Goal: Task Accomplishment & Management: Use online tool/utility

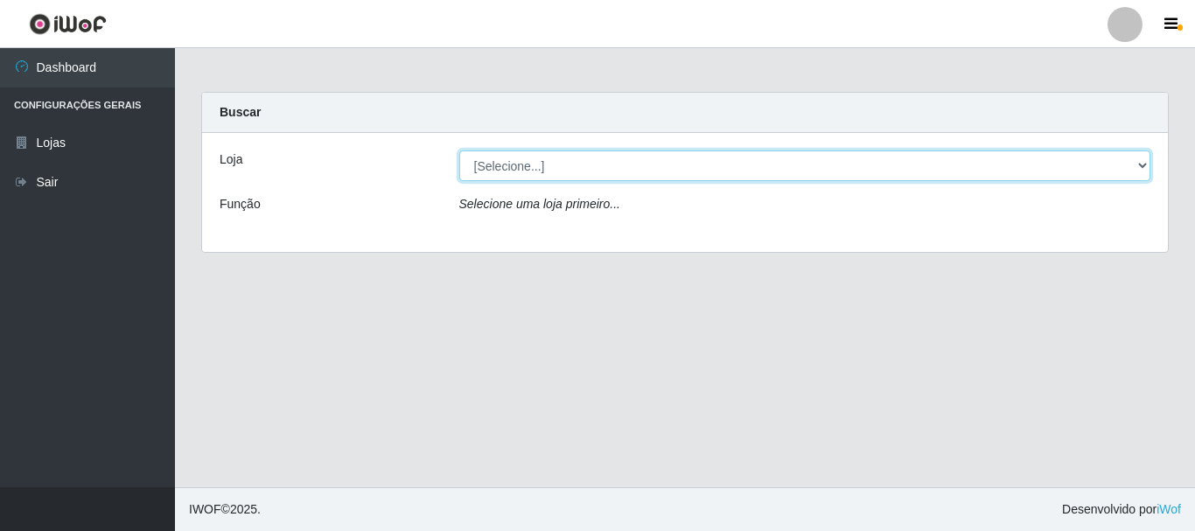
click at [701, 164] on select "[Selecione...] [GEOGRAPHIC_DATA] [GEOGRAPHIC_DATA]" at bounding box center [805, 165] width 692 height 31
select select "64"
click at [459, 150] on select "[Selecione...] [GEOGRAPHIC_DATA] [GEOGRAPHIC_DATA]" at bounding box center [805, 165] width 692 height 31
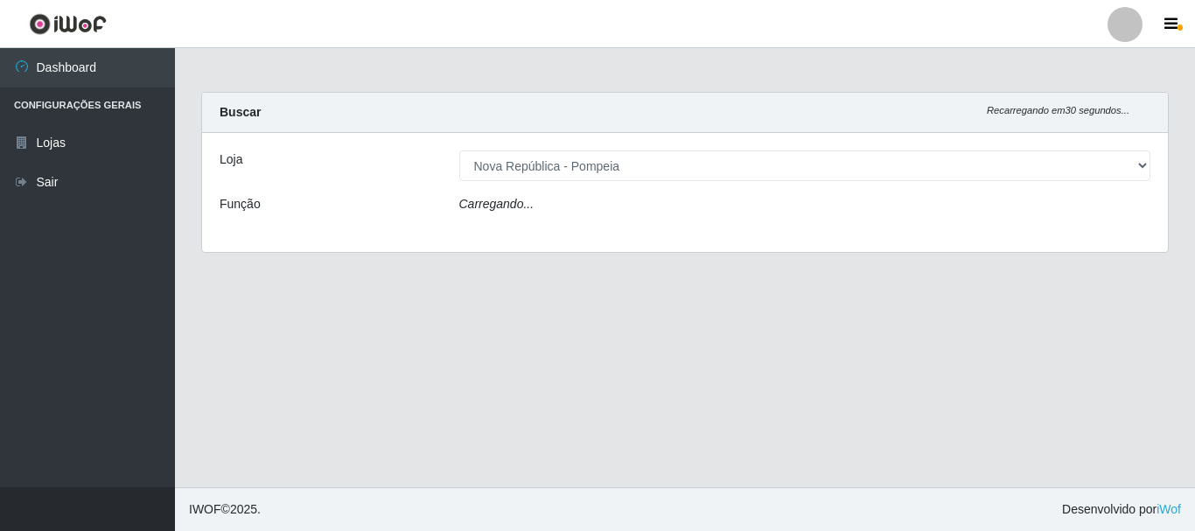
click at [697, 206] on div "Carregando..." at bounding box center [805, 207] width 718 height 25
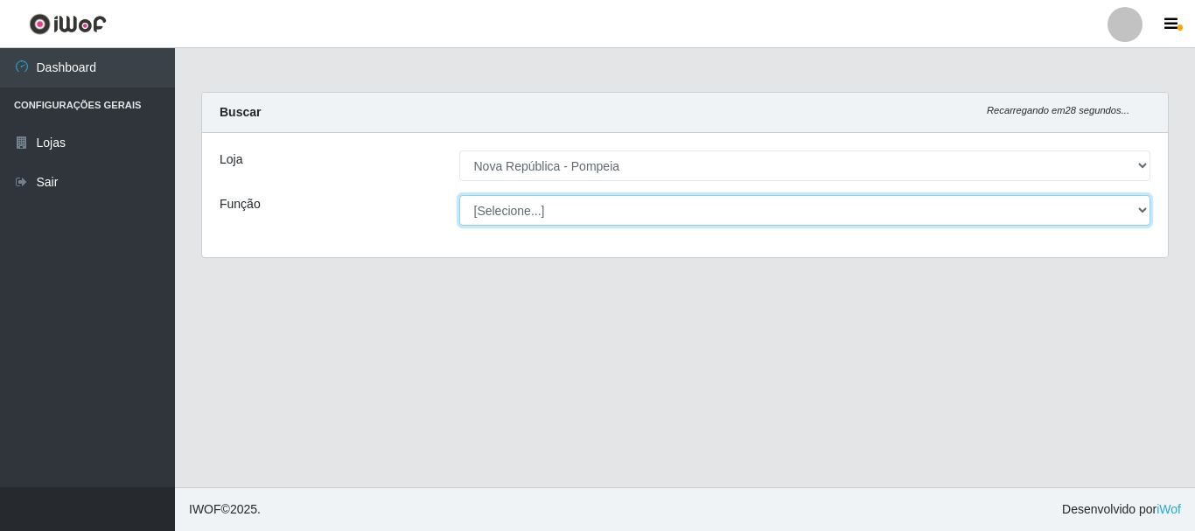
click at [708, 225] on select "[Selecione...] Balconista Operador de Caixa Recepcionista Repositor" at bounding box center [805, 210] width 692 height 31
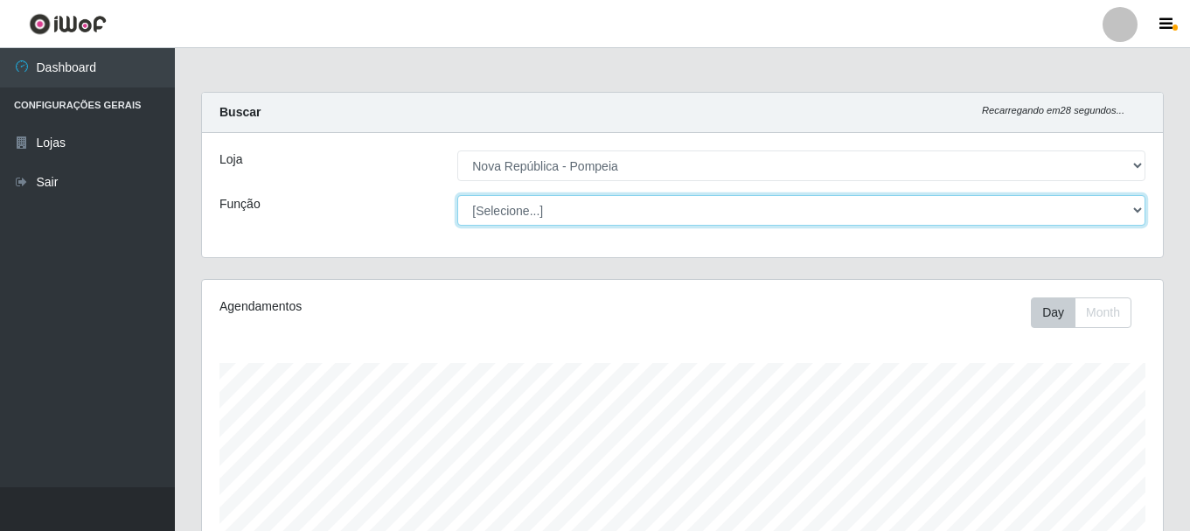
scroll to position [363, 961]
select select "22"
click at [457, 195] on select "[Selecione...] Balconista Operador de Caixa Recepcionista Repositor" at bounding box center [801, 210] width 688 height 31
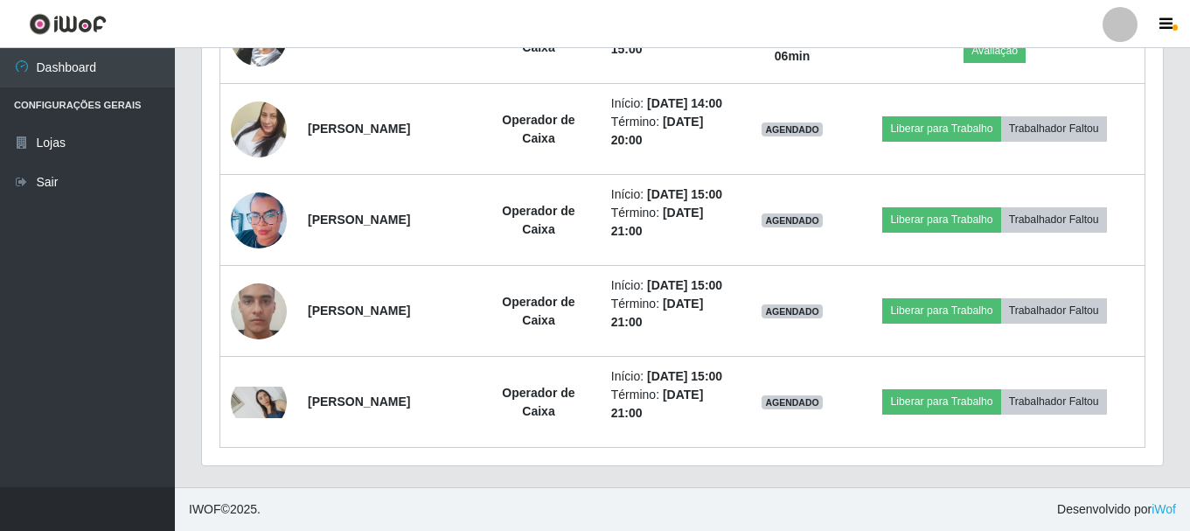
scroll to position [997, 0]
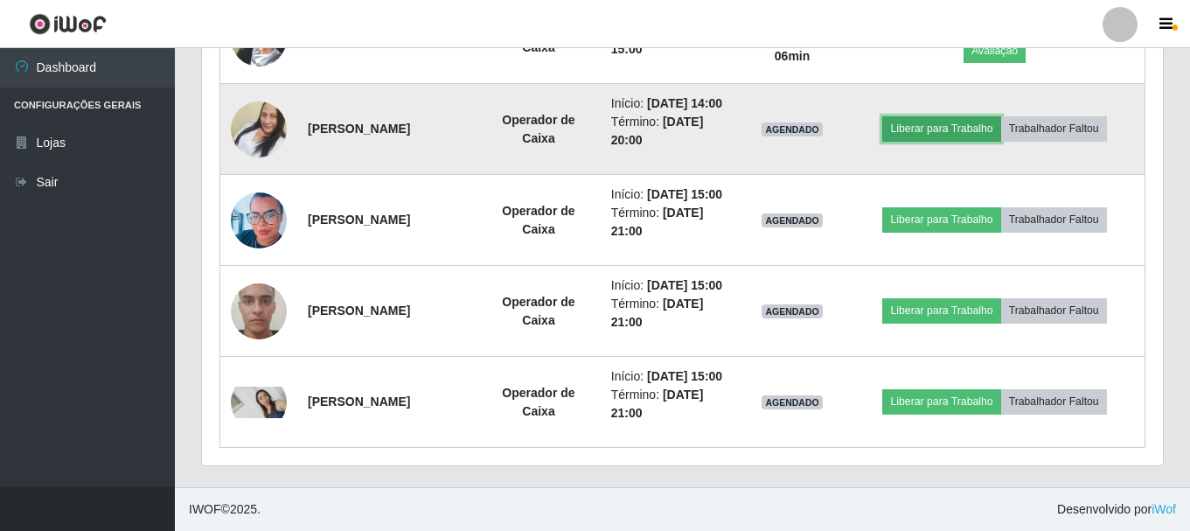
click at [956, 141] on button "Liberar para Trabalho" at bounding box center [941, 128] width 118 height 24
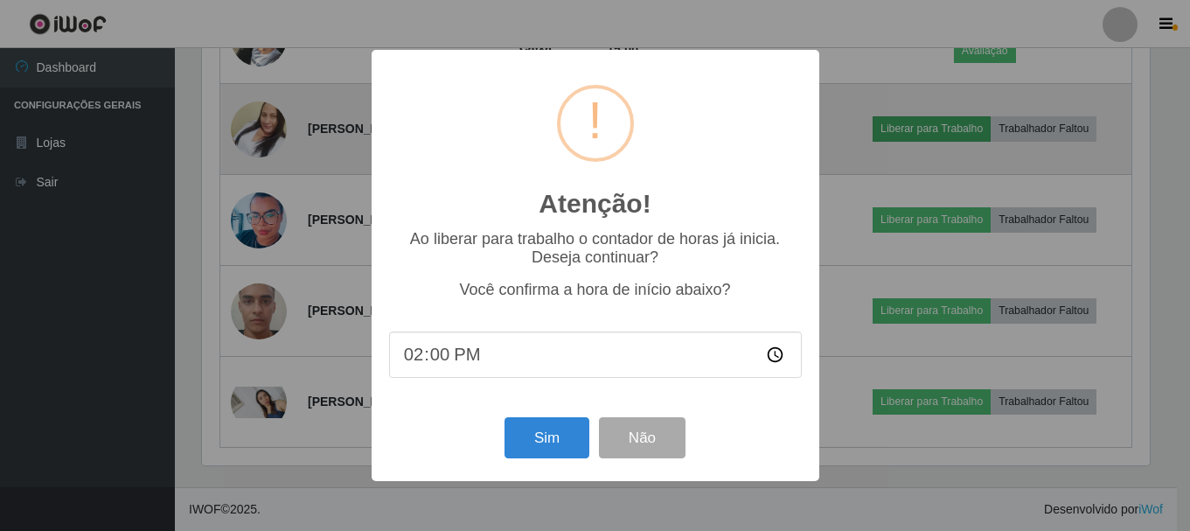
scroll to position [363, 952]
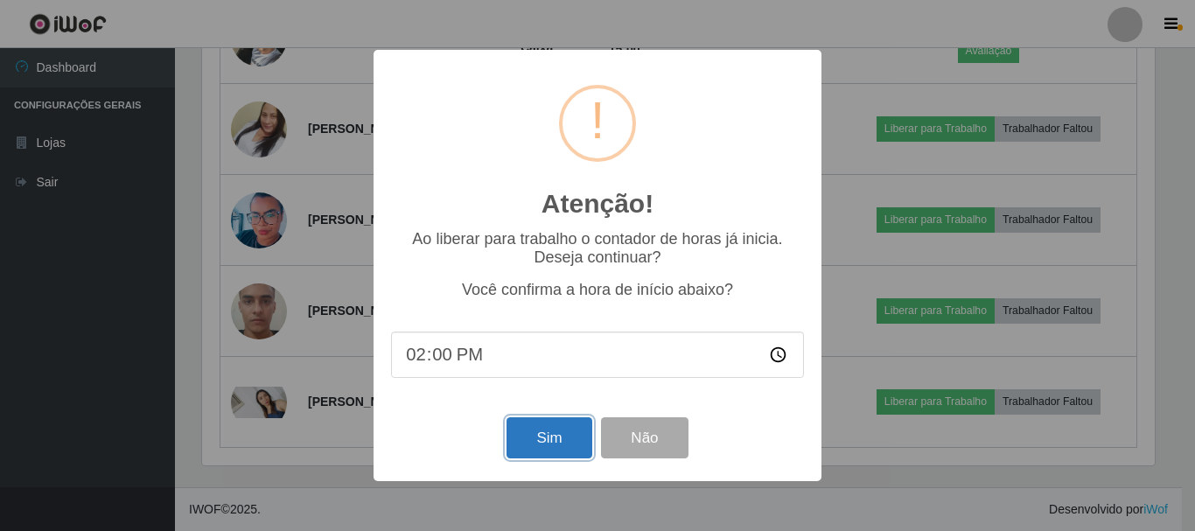
click at [568, 440] on button "Sim" at bounding box center [548, 437] width 85 height 41
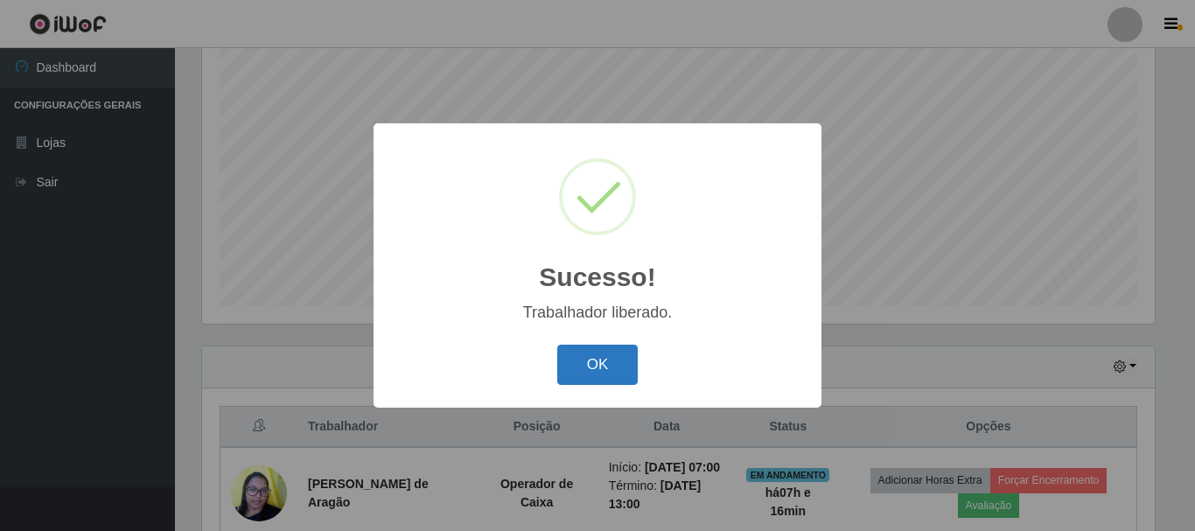
click at [576, 361] on button "OK" at bounding box center [597, 365] width 81 height 41
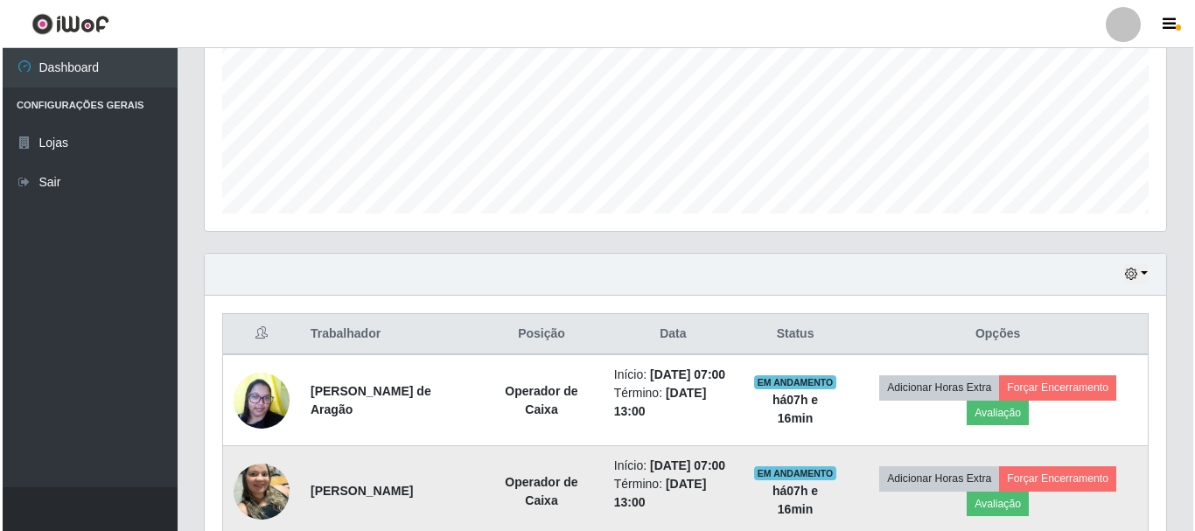
scroll to position [582, 0]
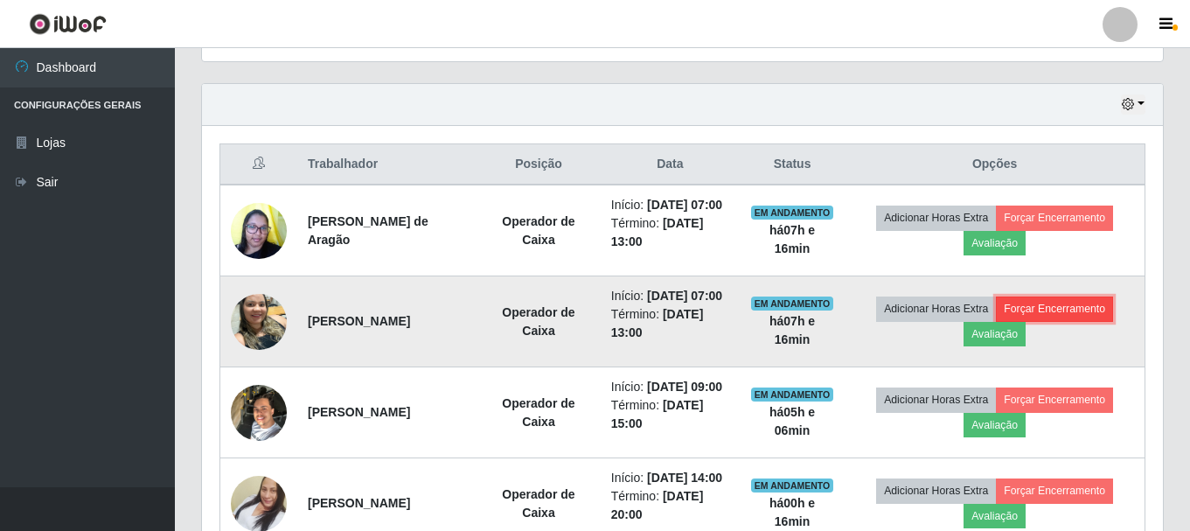
click at [1074, 321] on button "Forçar Encerramento" at bounding box center [1054, 308] width 117 height 24
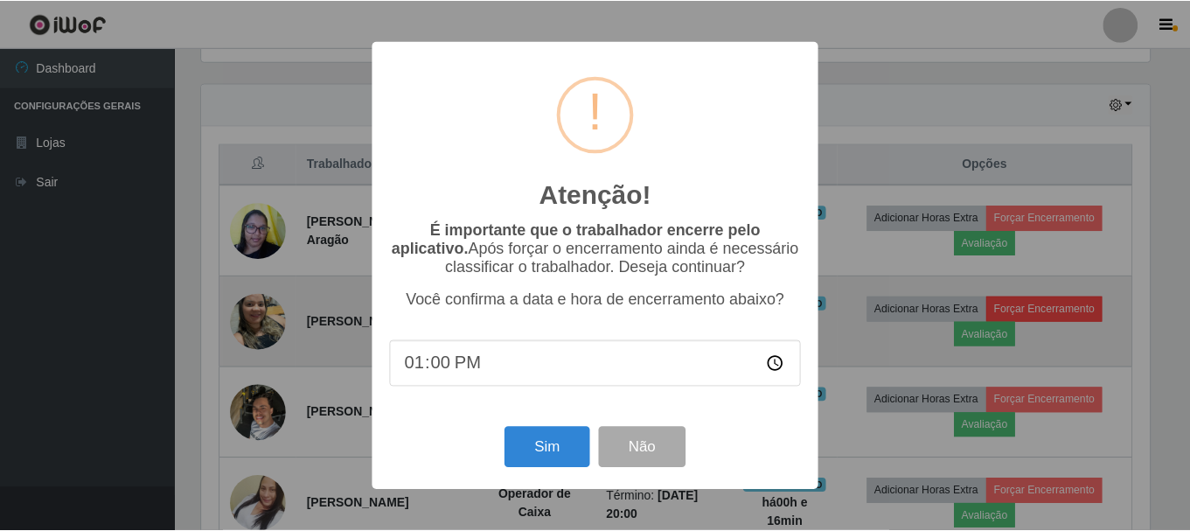
scroll to position [363, 952]
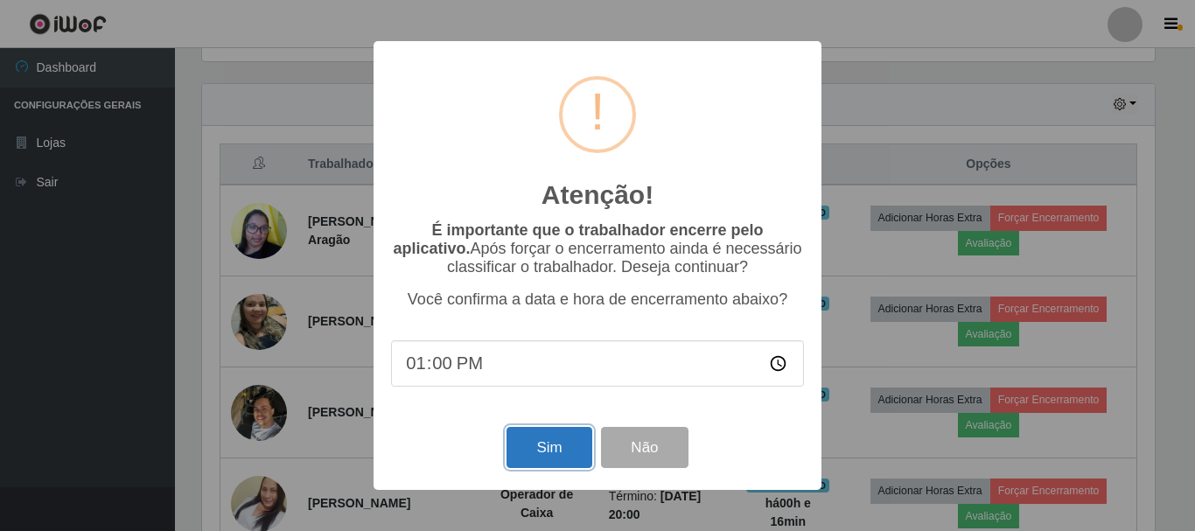
click at [536, 447] on button "Sim" at bounding box center [548, 447] width 85 height 41
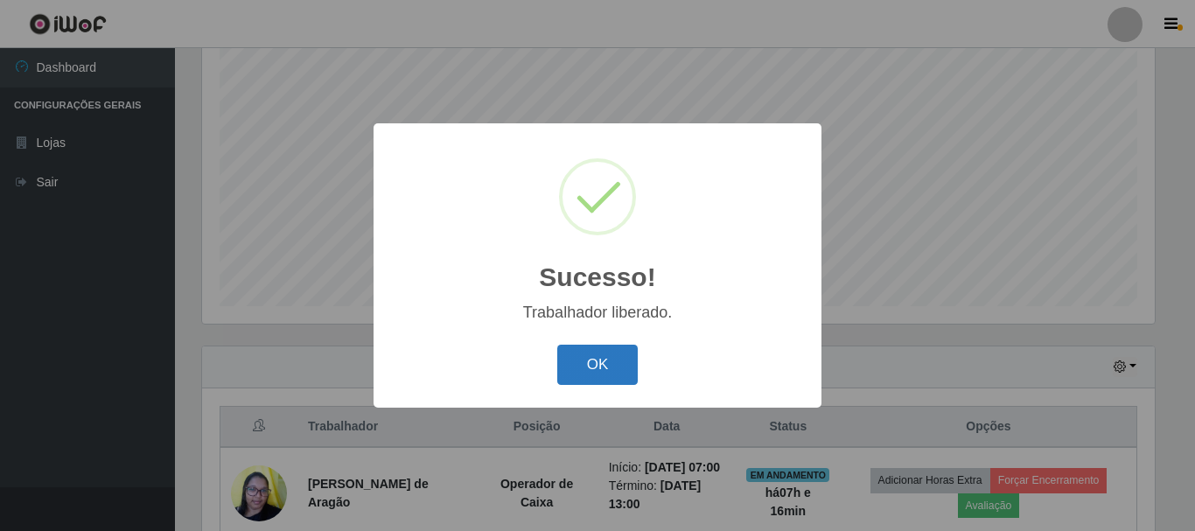
click at [577, 358] on button "OK" at bounding box center [597, 365] width 81 height 41
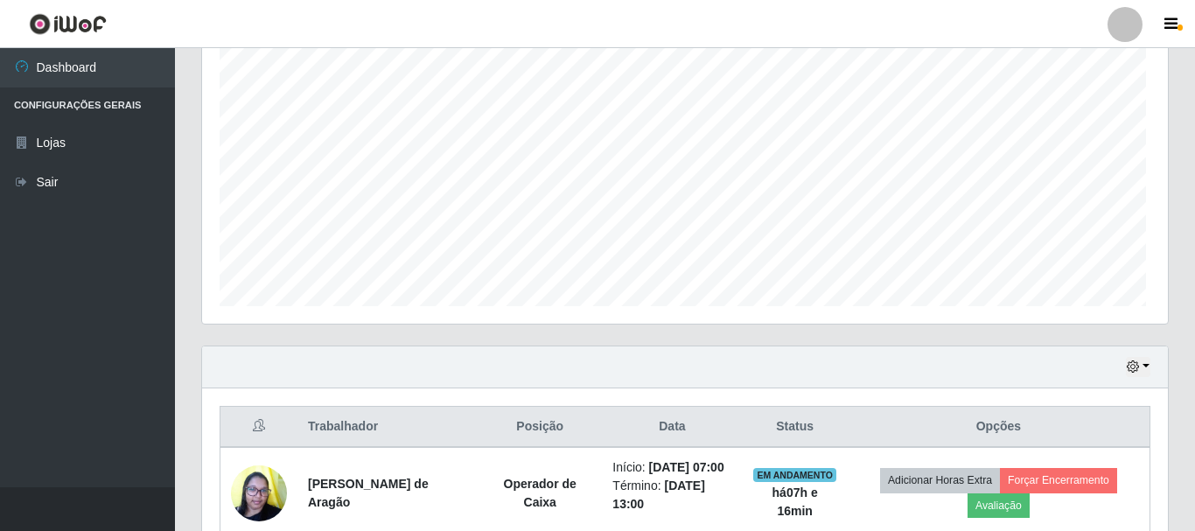
scroll to position [363, 961]
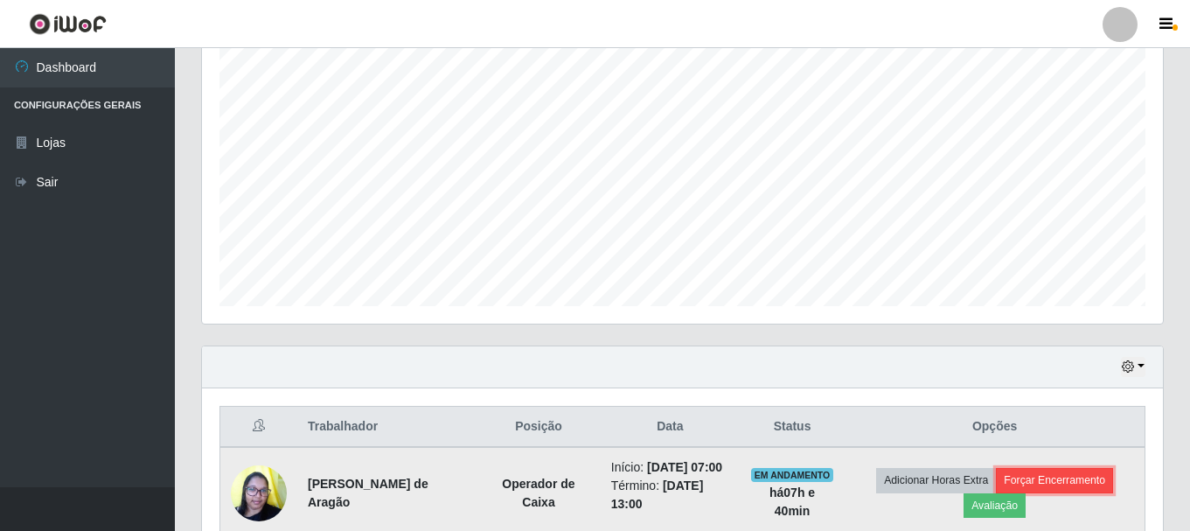
click at [1073, 490] on button "Forçar Encerramento" at bounding box center [1054, 480] width 117 height 24
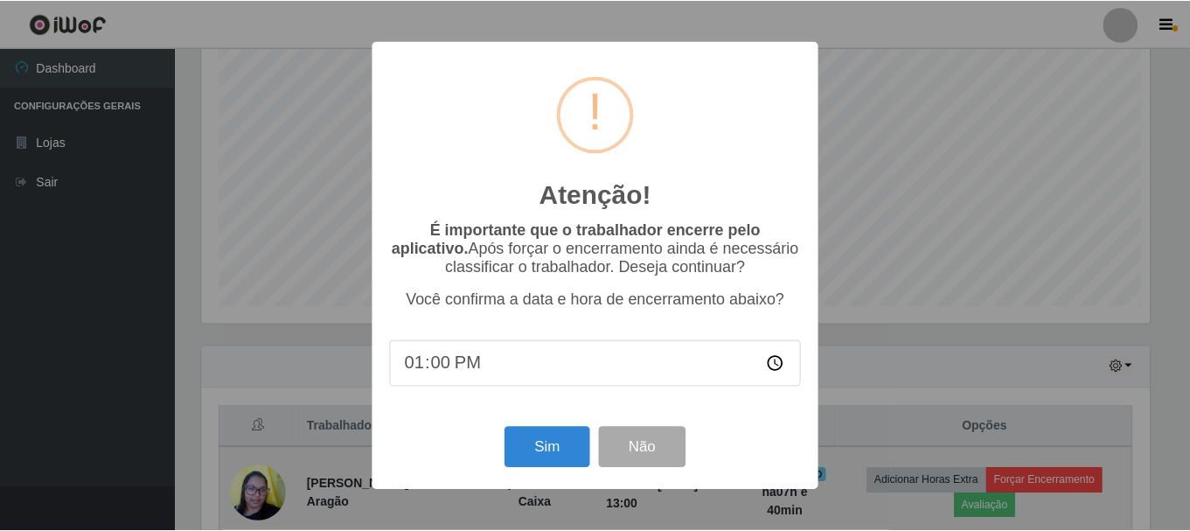
scroll to position [363, 952]
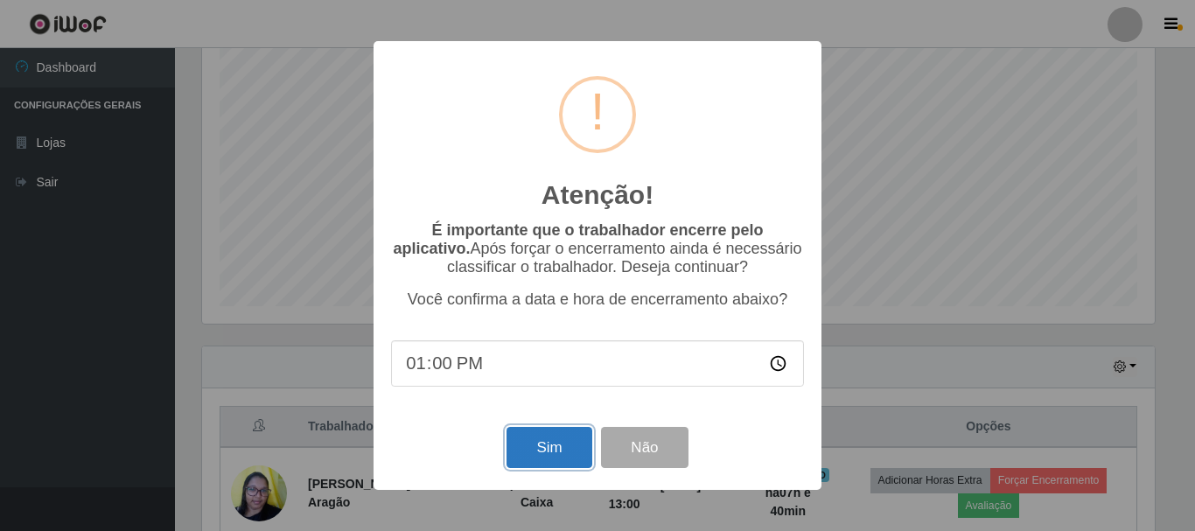
click at [528, 441] on button "Sim" at bounding box center [548, 447] width 85 height 41
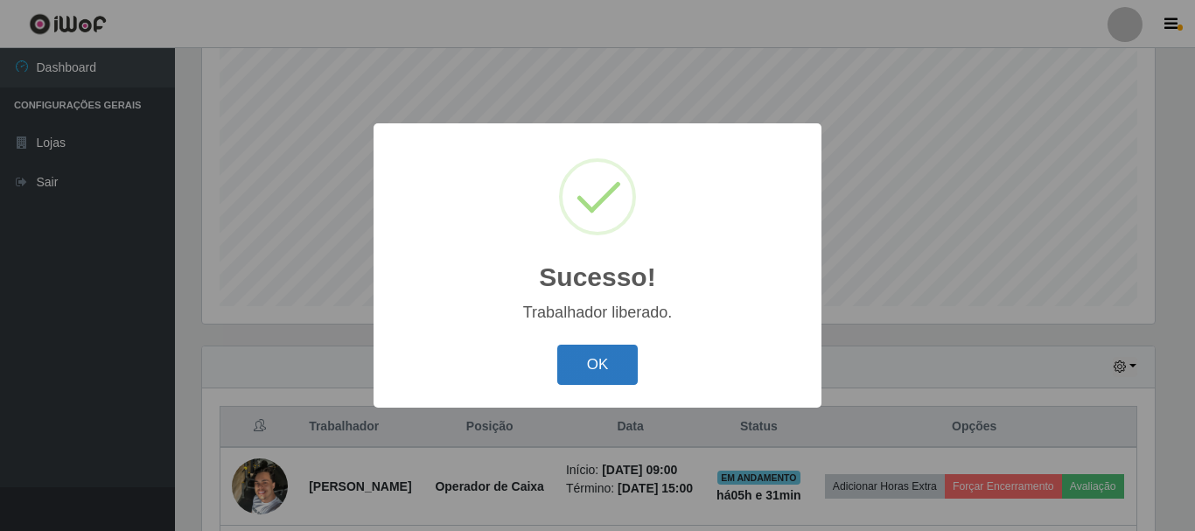
click at [614, 372] on button "OK" at bounding box center [597, 365] width 81 height 41
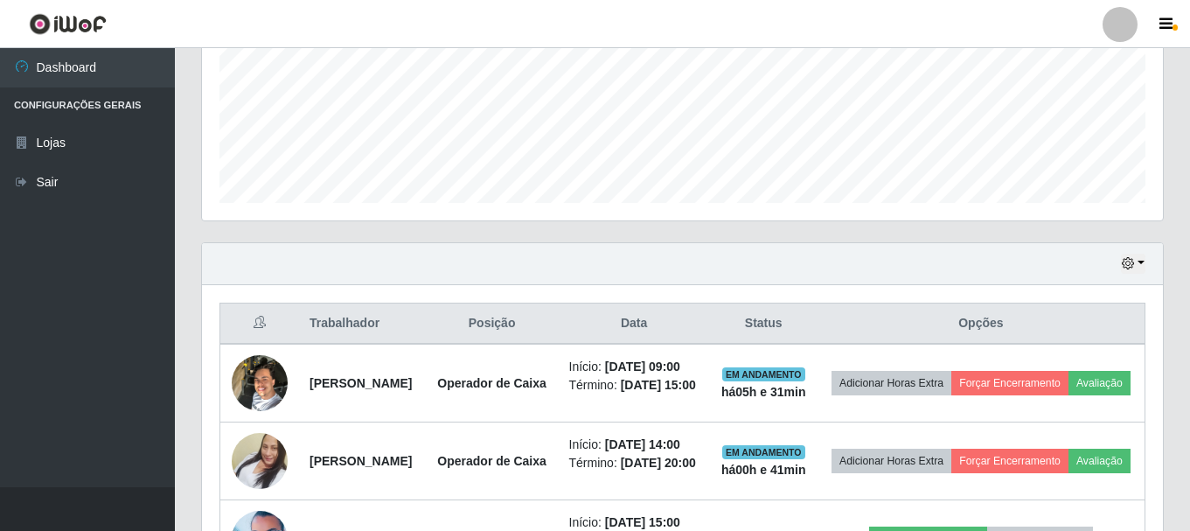
scroll to position [582, 0]
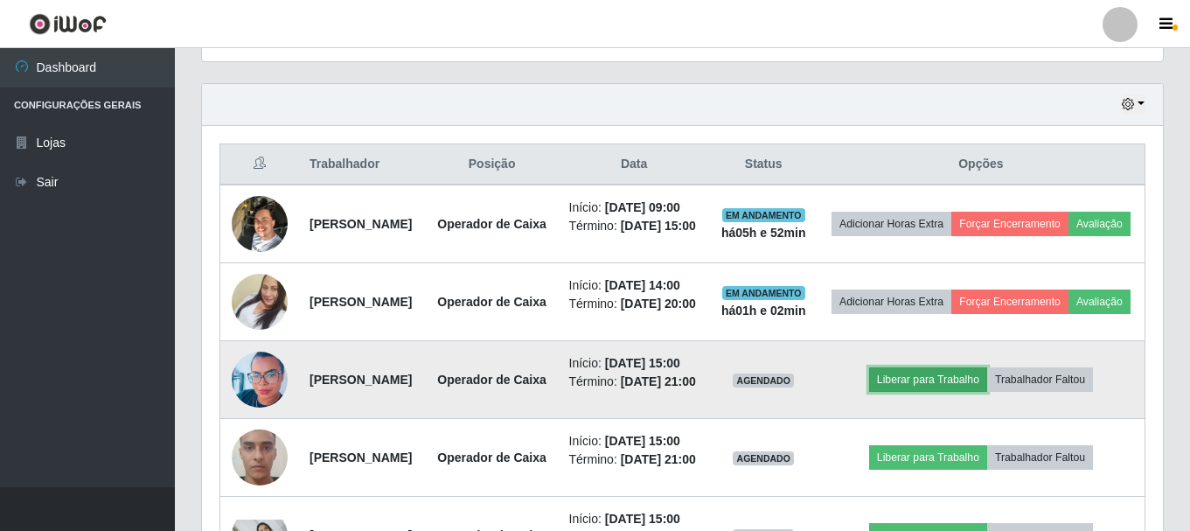
click at [967, 392] on button "Liberar para Trabalho" at bounding box center [928, 379] width 118 height 24
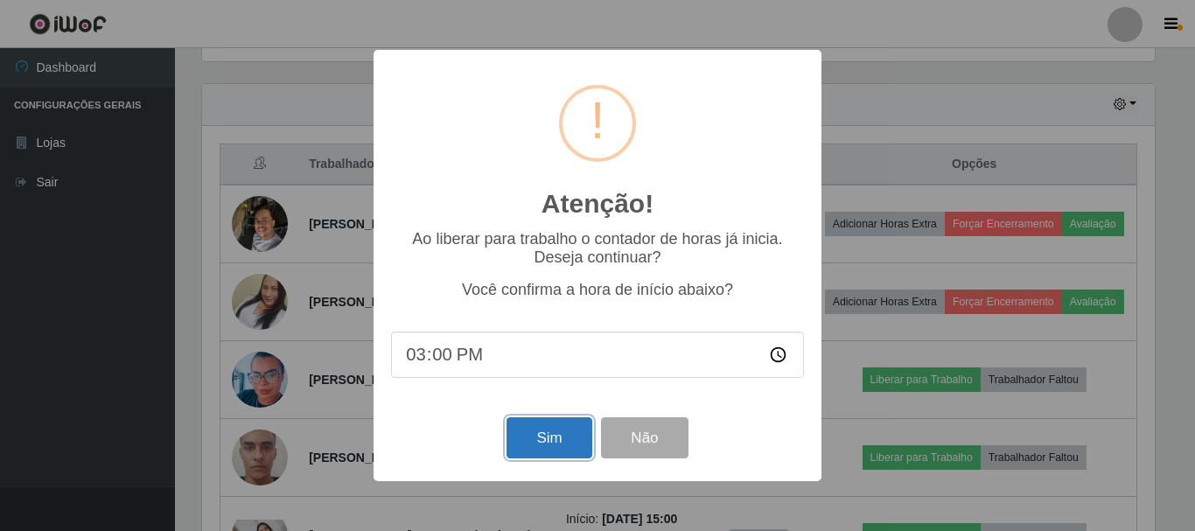
click at [557, 432] on button "Sim" at bounding box center [548, 437] width 85 height 41
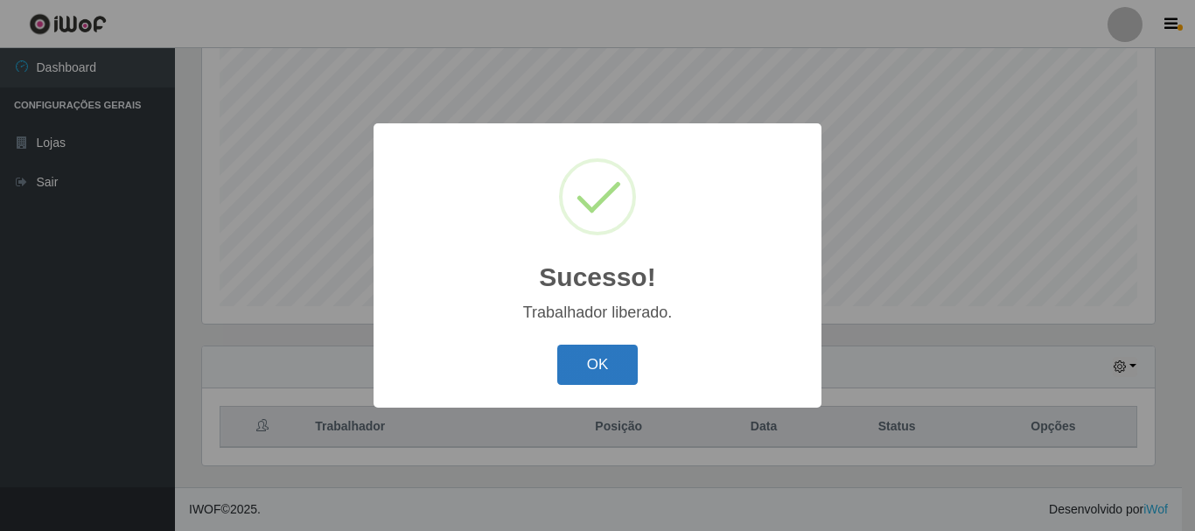
click at [567, 353] on button "OK" at bounding box center [597, 365] width 81 height 41
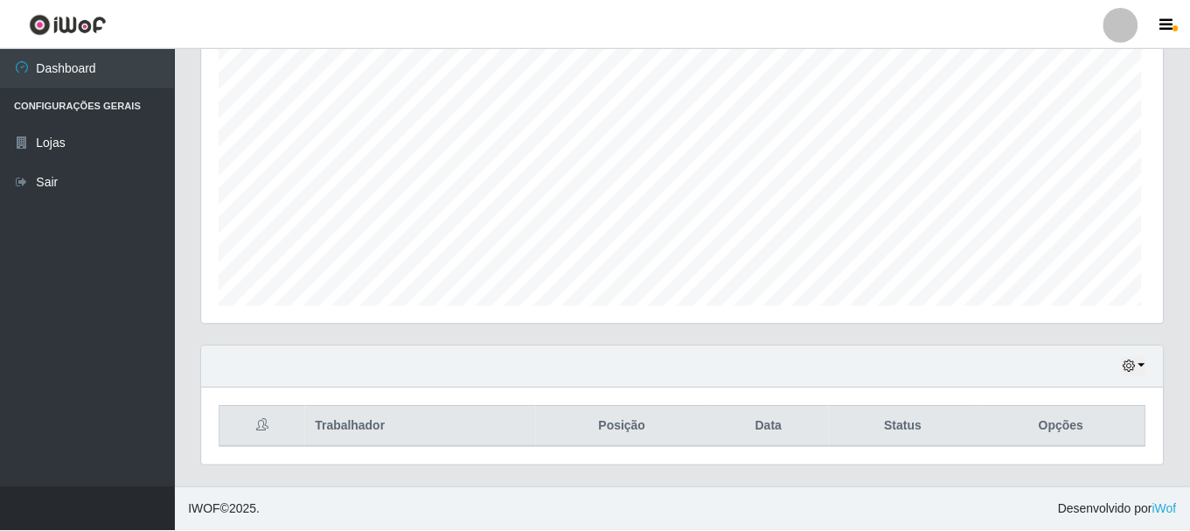
scroll to position [363, 961]
click at [1139, 358] on button "button" at bounding box center [1133, 367] width 24 height 20
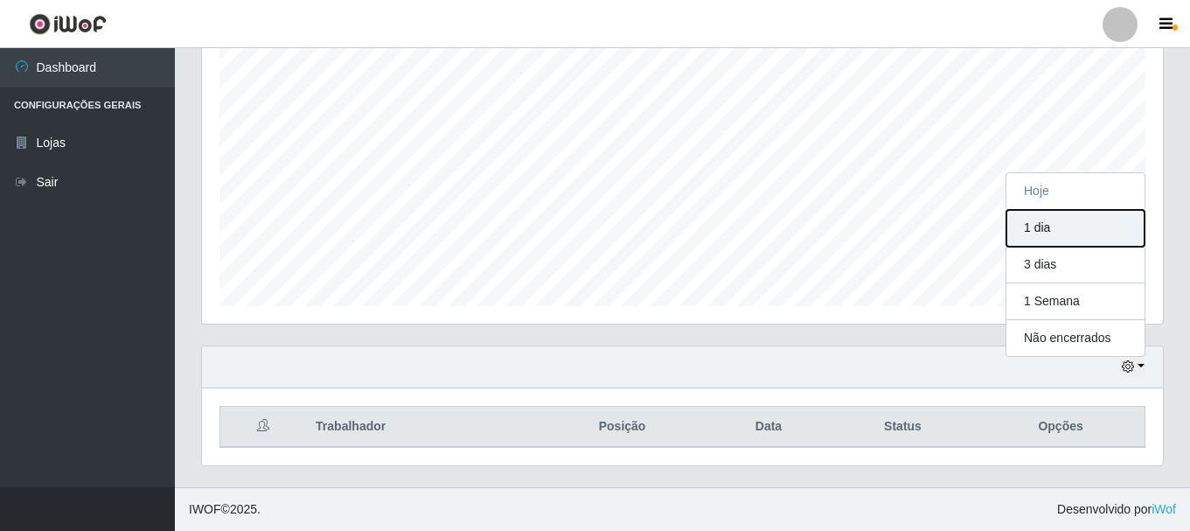
click at [1073, 233] on button "1 dia" at bounding box center [1076, 228] width 138 height 37
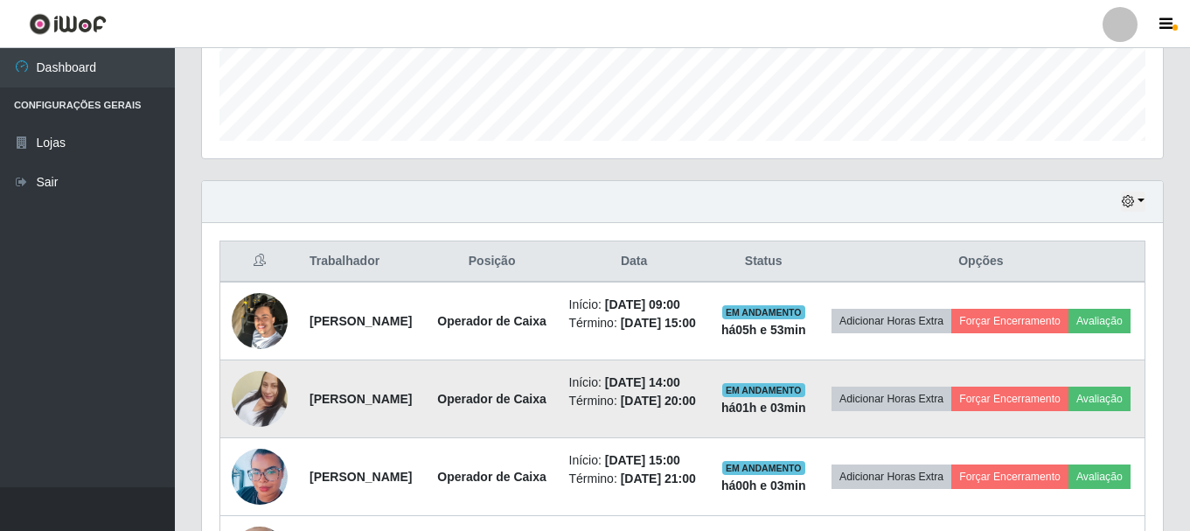
scroll to position [494, 0]
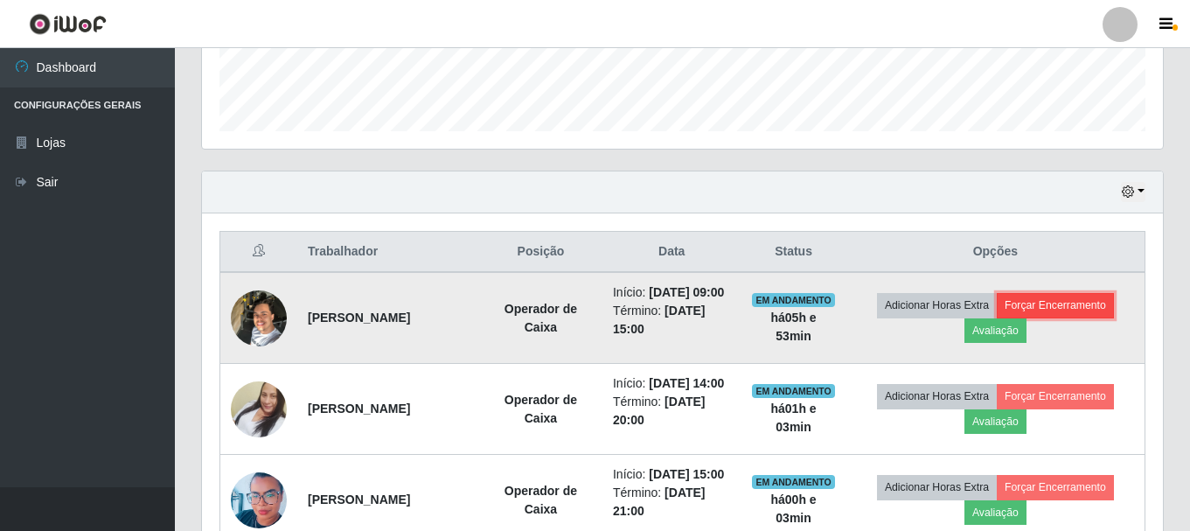
click at [1052, 310] on button "Forçar Encerramento" at bounding box center [1055, 305] width 117 height 24
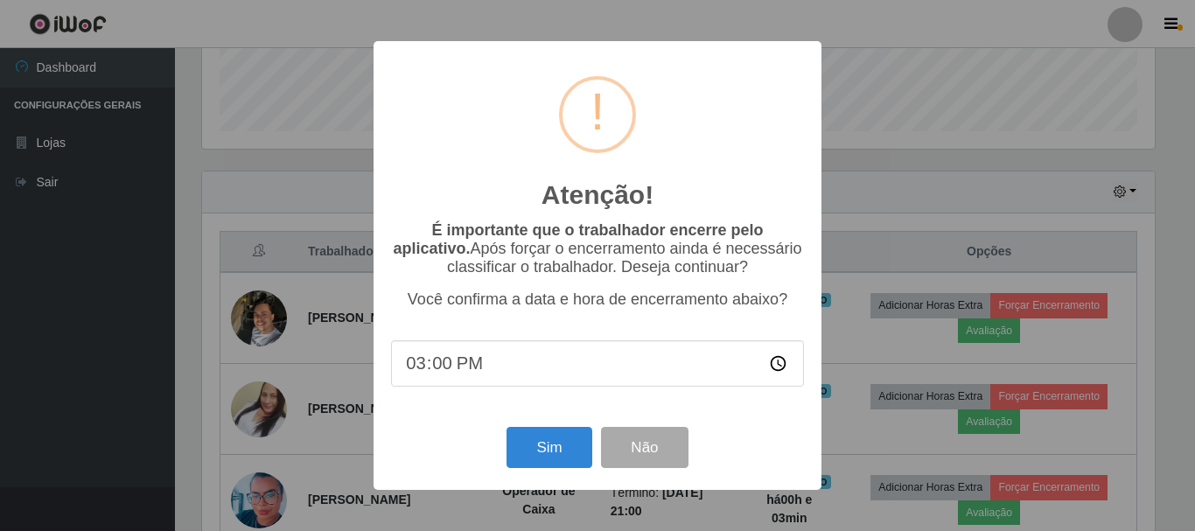
click at [443, 373] on input "15:00" at bounding box center [597, 363] width 413 height 46
click at [659, 456] on button "Não" at bounding box center [644, 447] width 87 height 41
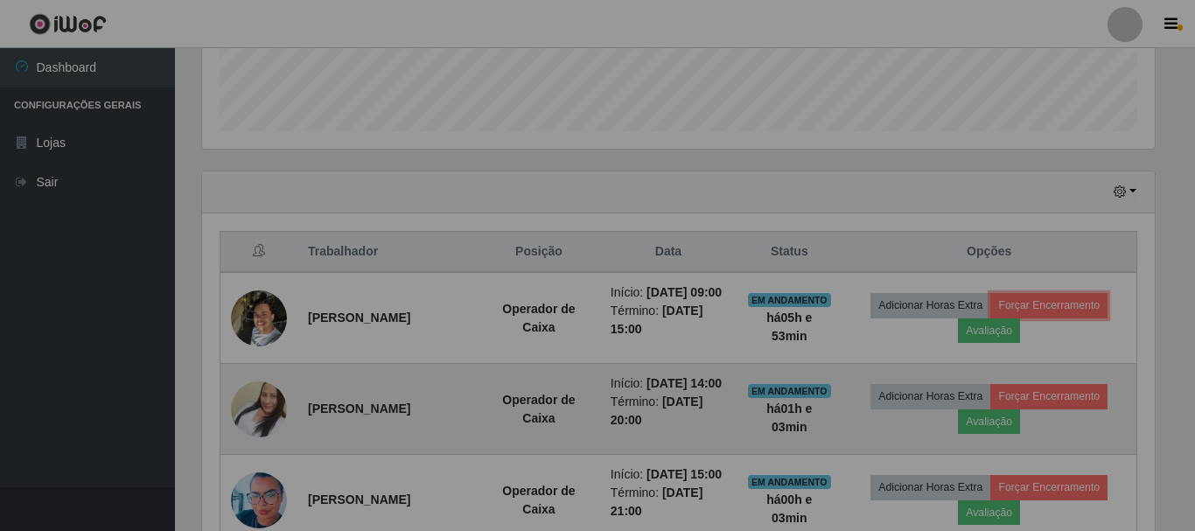
scroll to position [363, 961]
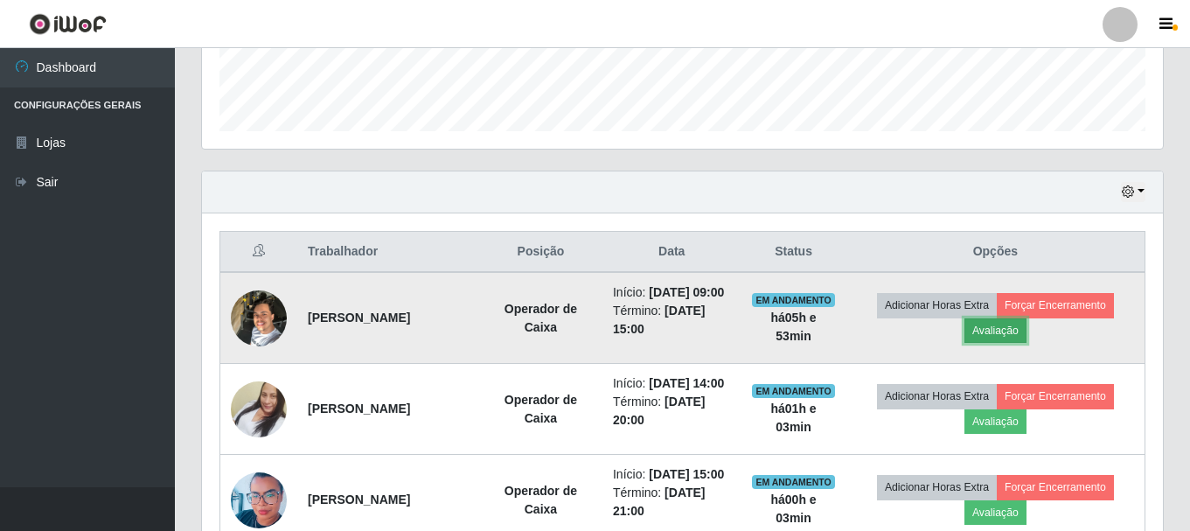
click at [1003, 343] on button "Avaliação" at bounding box center [996, 330] width 62 height 24
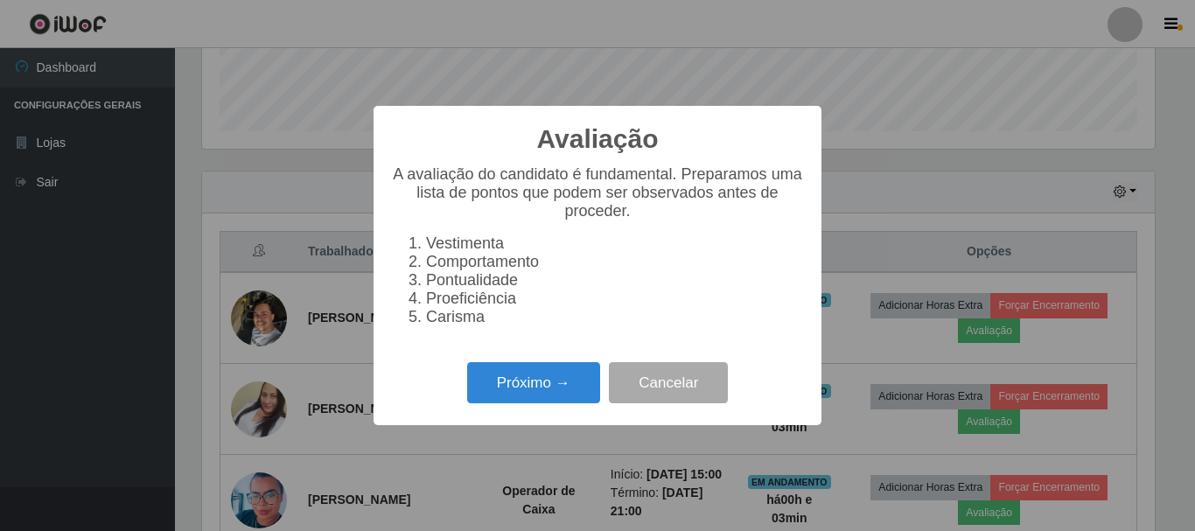
scroll to position [363, 952]
click at [526, 388] on button "Próximo →" at bounding box center [533, 382] width 133 height 41
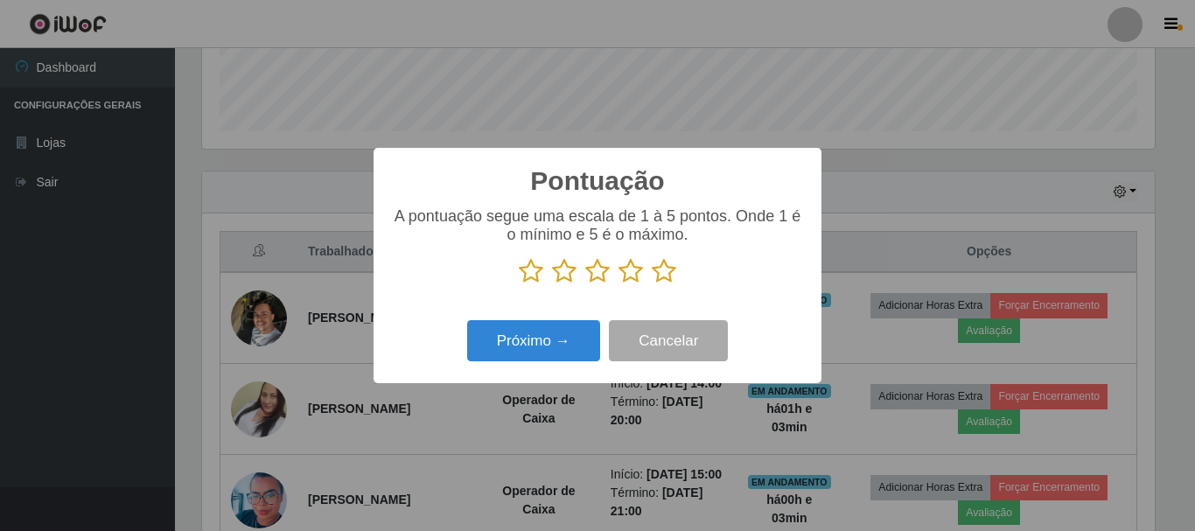
click at [601, 270] on icon at bounding box center [597, 271] width 24 height 26
click at [585, 284] on input "radio" at bounding box center [585, 284] width 0 height 0
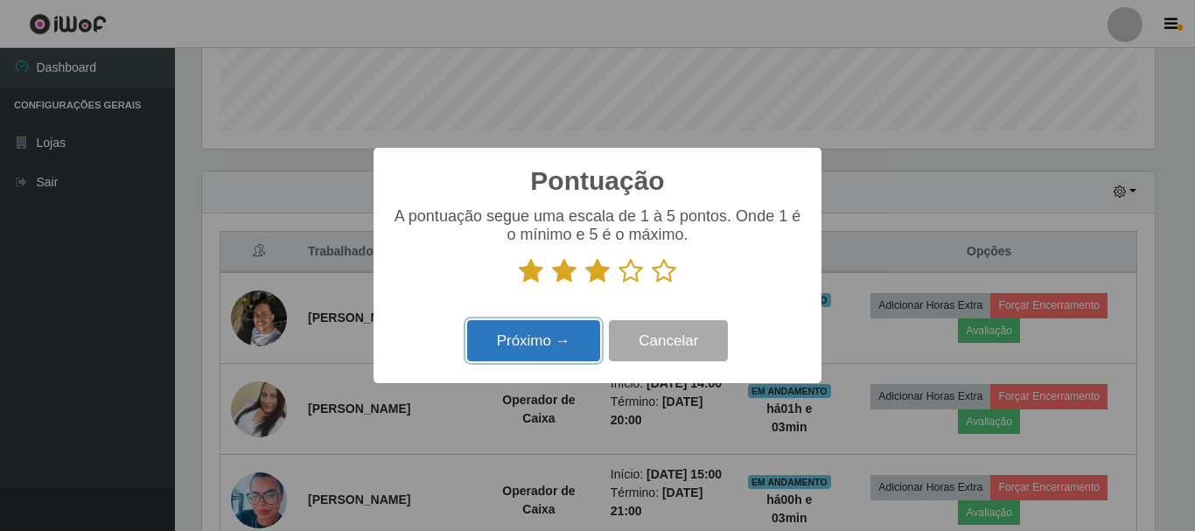
click at [543, 335] on button "Próximo →" at bounding box center [533, 340] width 133 height 41
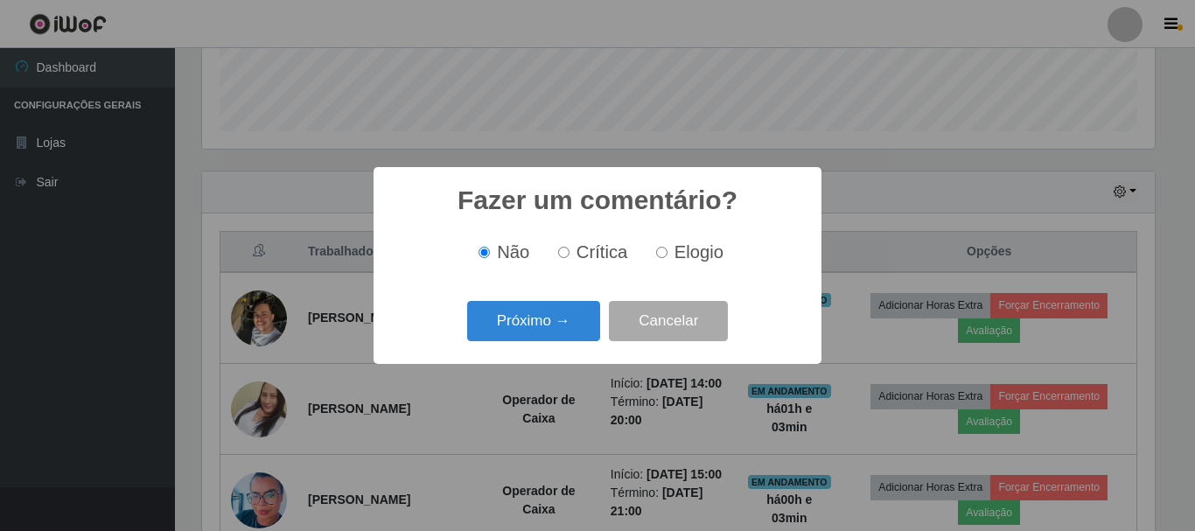
click at [574, 255] on label "Crítica" at bounding box center [589, 252] width 77 height 20
click at [569, 255] on input "Crítica" at bounding box center [563, 252] width 11 height 11
radio input "true"
click at [534, 319] on button "Próximo →" at bounding box center [533, 321] width 133 height 41
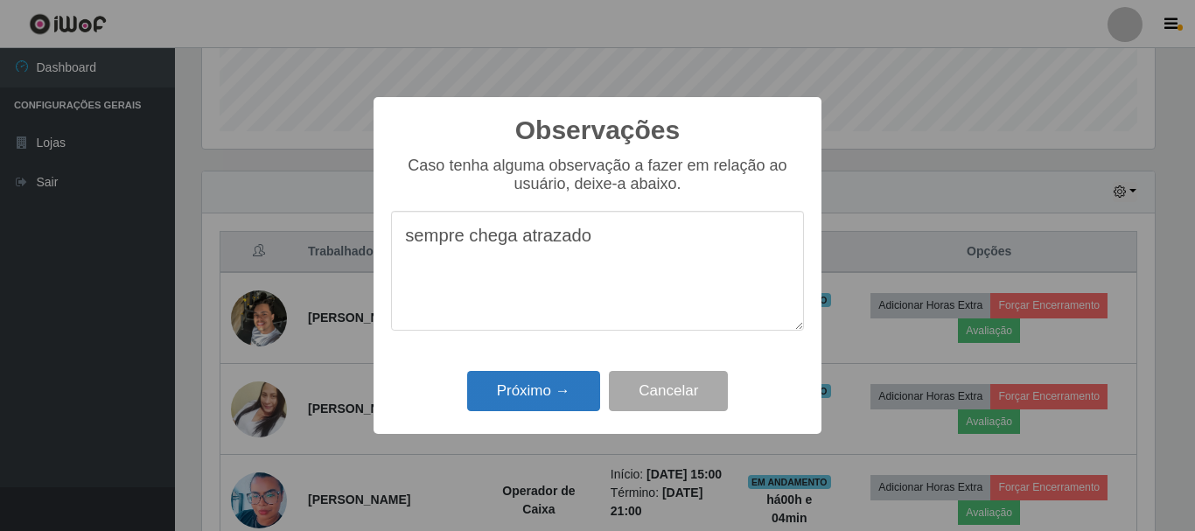
type textarea "sempre chega atrazado"
click at [547, 401] on button "Próximo →" at bounding box center [533, 391] width 133 height 41
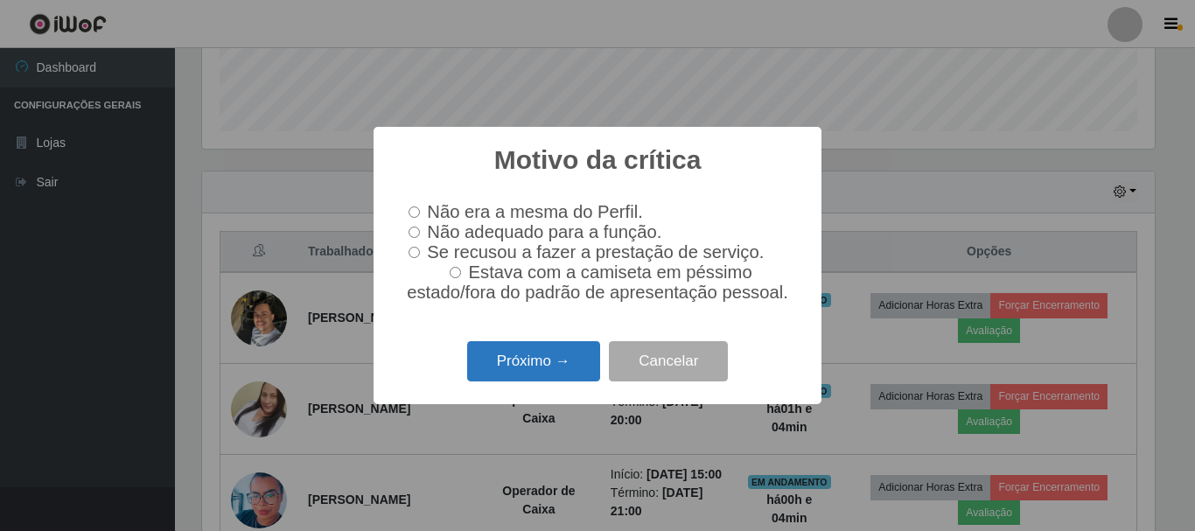
click at [517, 362] on button "Próximo →" at bounding box center [533, 361] width 133 height 41
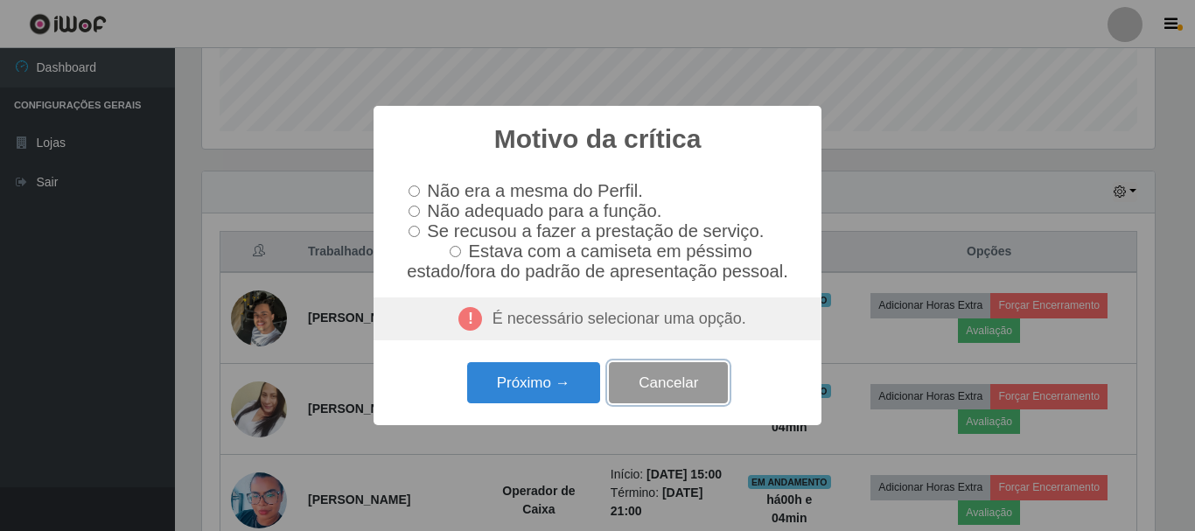
click at [669, 383] on button "Cancelar" at bounding box center [668, 382] width 119 height 41
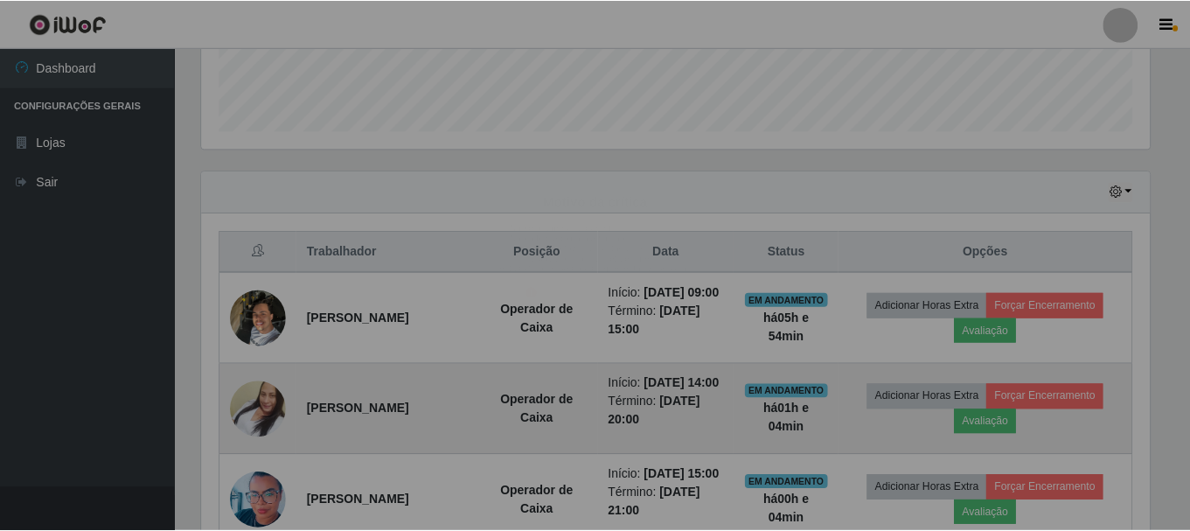
scroll to position [363, 961]
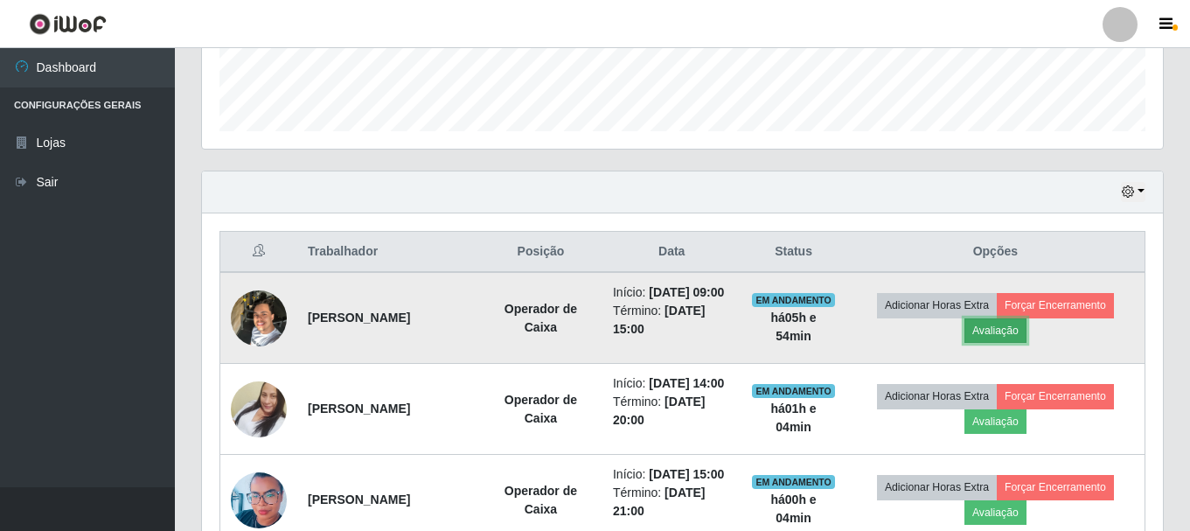
click at [1018, 338] on button "Avaliação" at bounding box center [996, 330] width 62 height 24
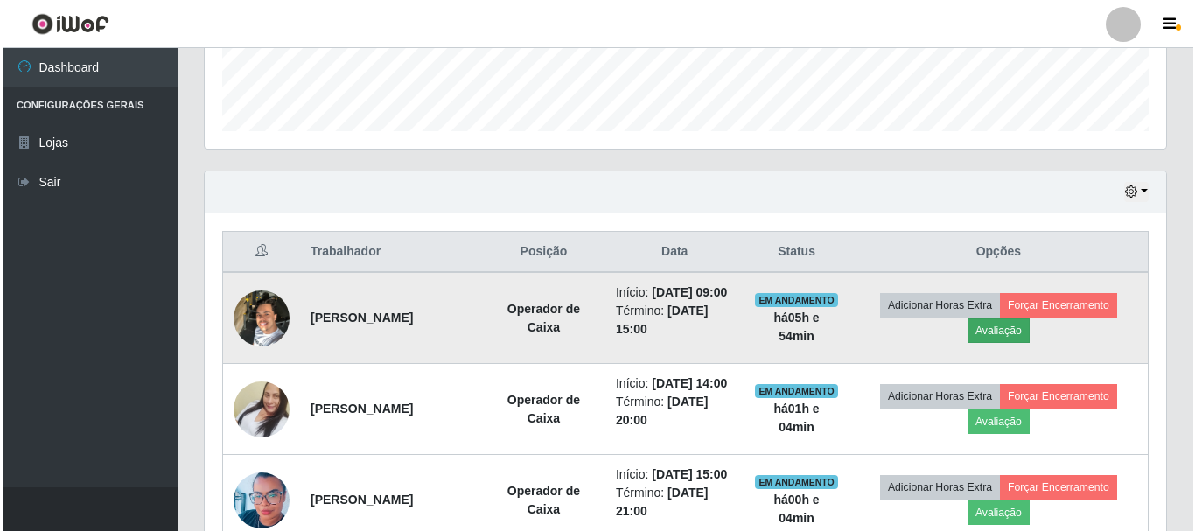
scroll to position [363, 952]
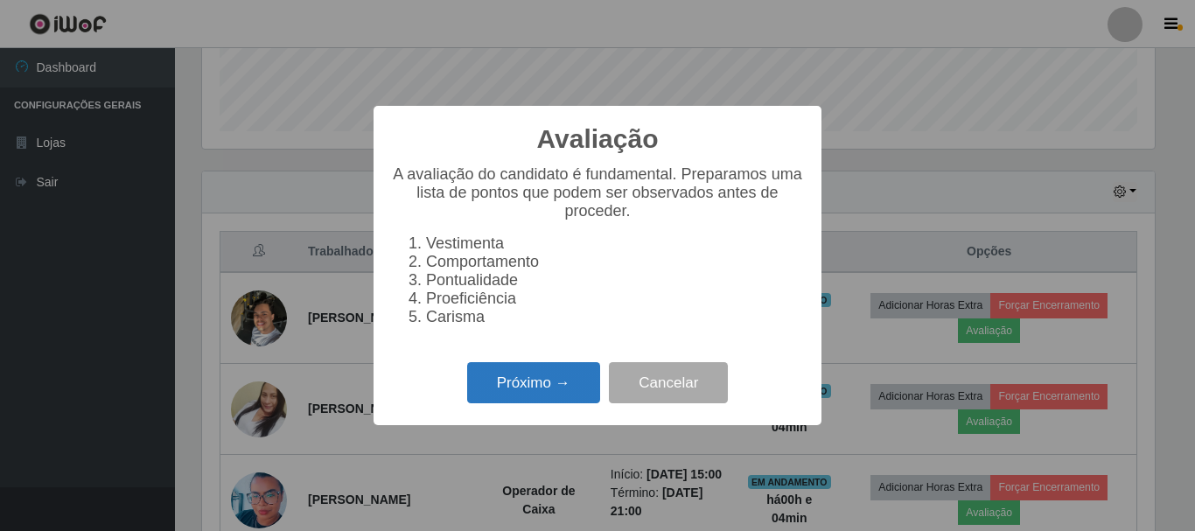
click at [530, 383] on button "Próximo →" at bounding box center [533, 382] width 133 height 41
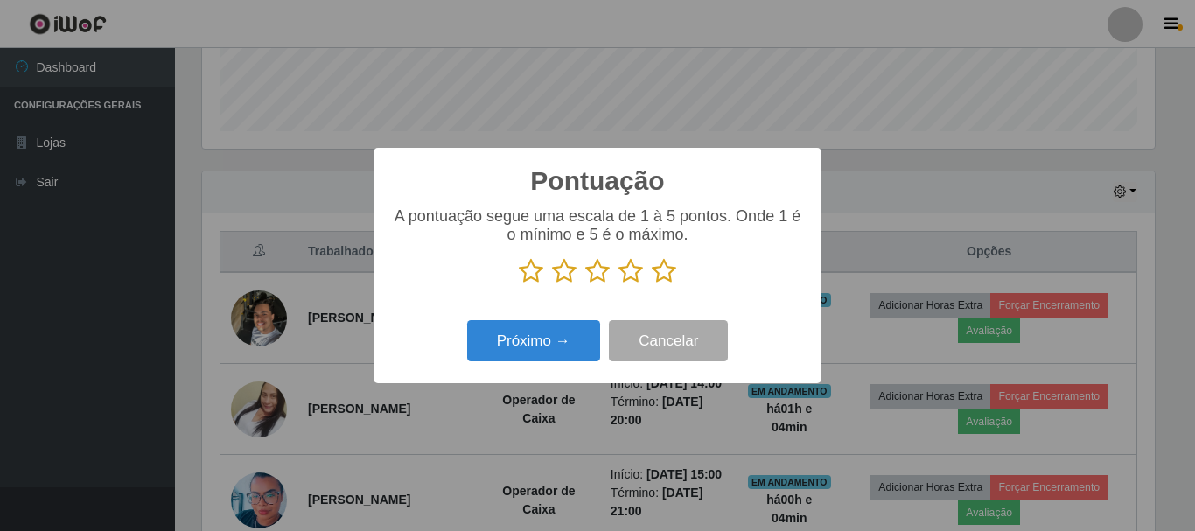
scroll to position [874155, 873566]
click at [605, 269] on icon at bounding box center [597, 271] width 24 height 26
click at [585, 284] on input "radio" at bounding box center [585, 284] width 0 height 0
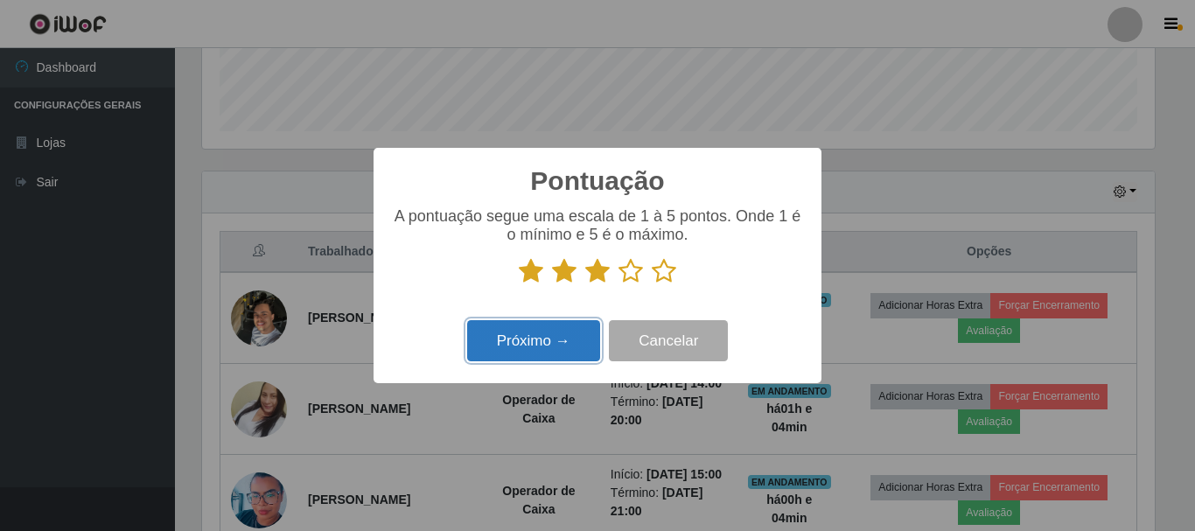
click at [545, 344] on button "Próximo →" at bounding box center [533, 340] width 133 height 41
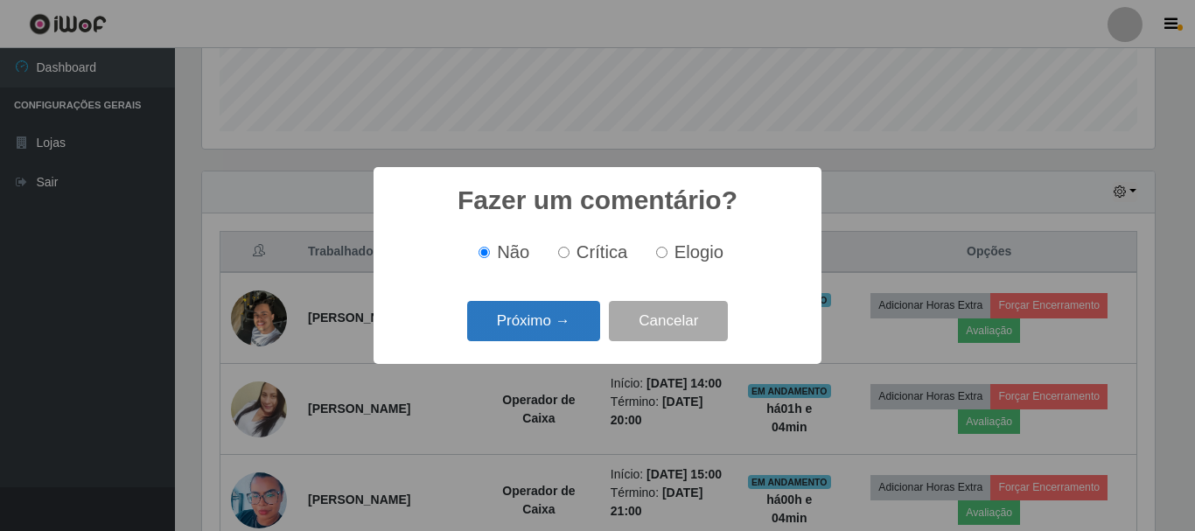
click at [544, 335] on button "Próximo →" at bounding box center [533, 321] width 133 height 41
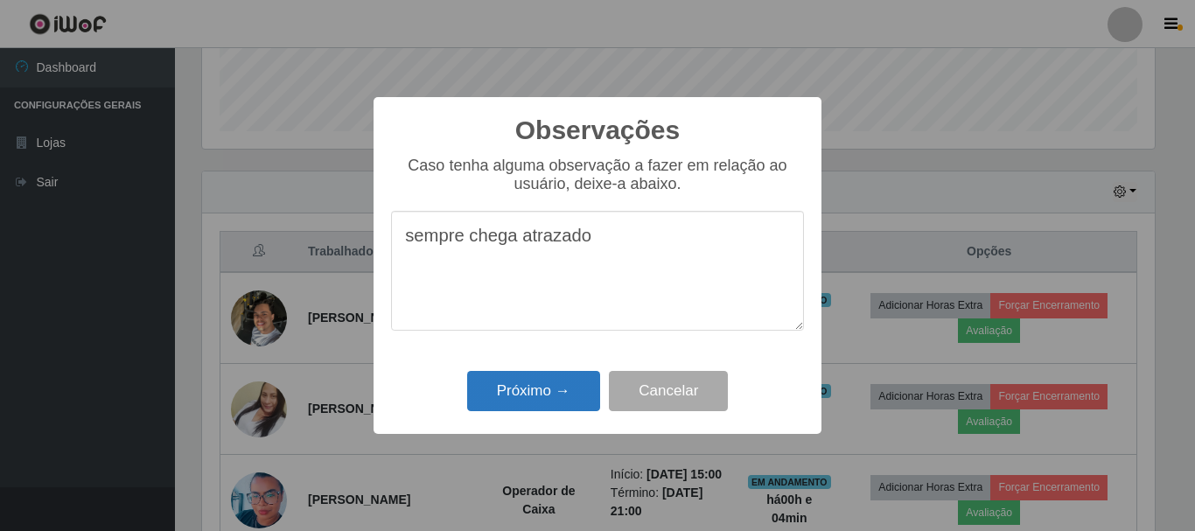
type textarea "sempre chega atrazado"
click at [535, 399] on button "Próximo →" at bounding box center [533, 391] width 133 height 41
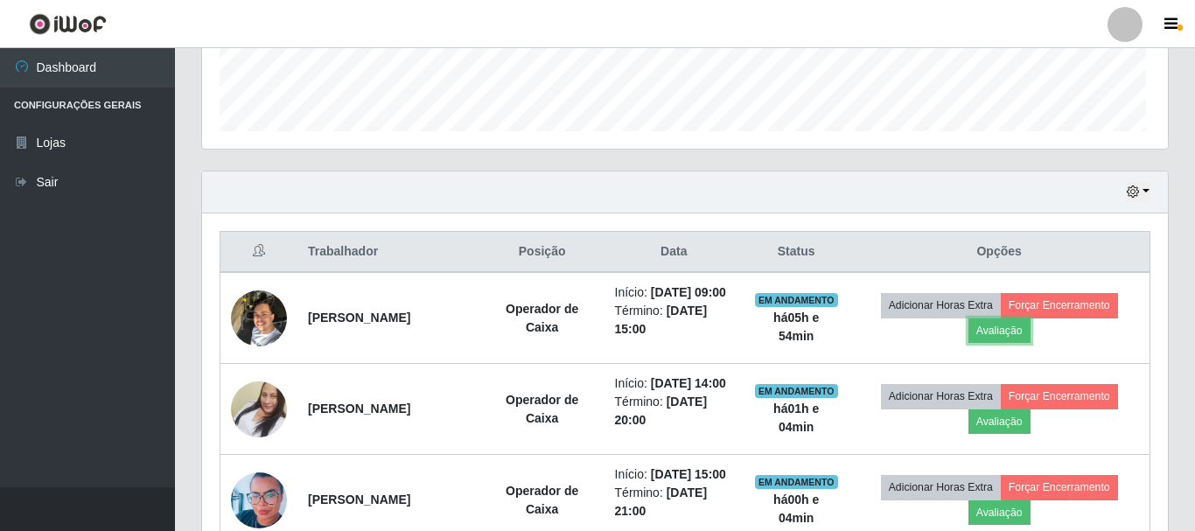
scroll to position [363, 961]
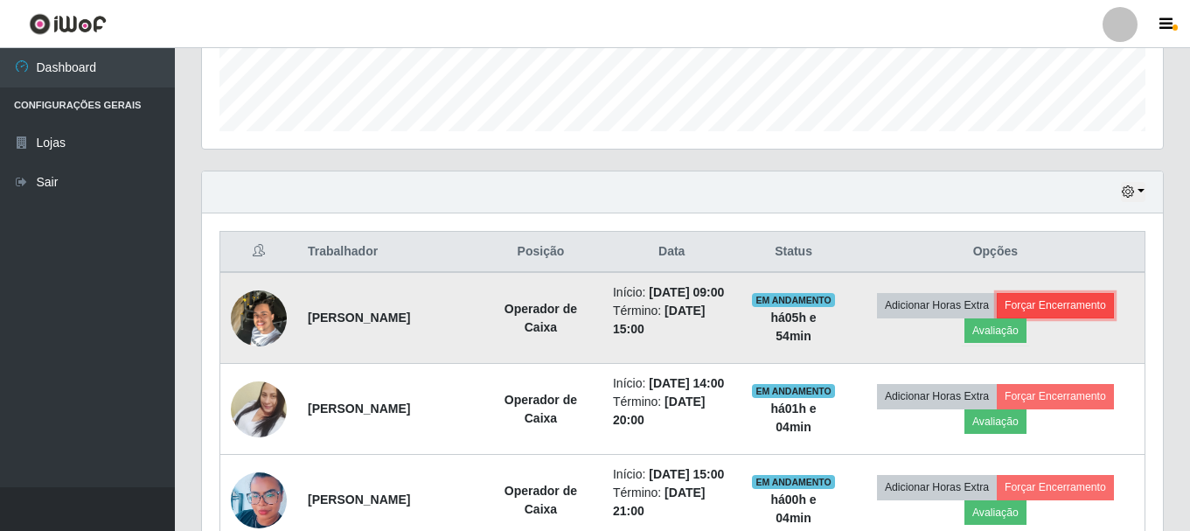
click at [1078, 314] on button "Forçar Encerramento" at bounding box center [1055, 305] width 117 height 24
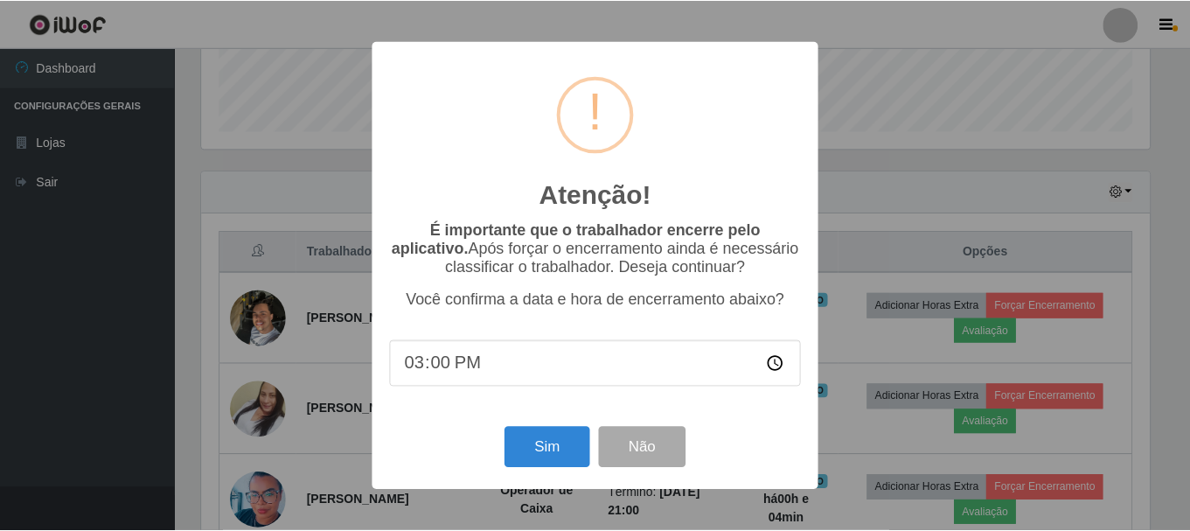
scroll to position [363, 952]
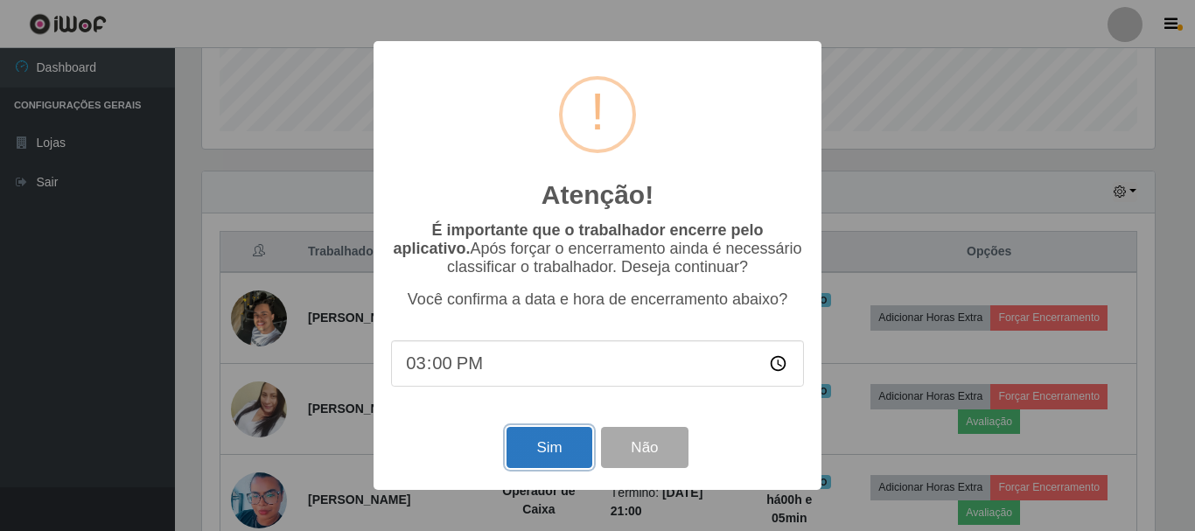
click at [546, 466] on button "Sim" at bounding box center [548, 447] width 85 height 41
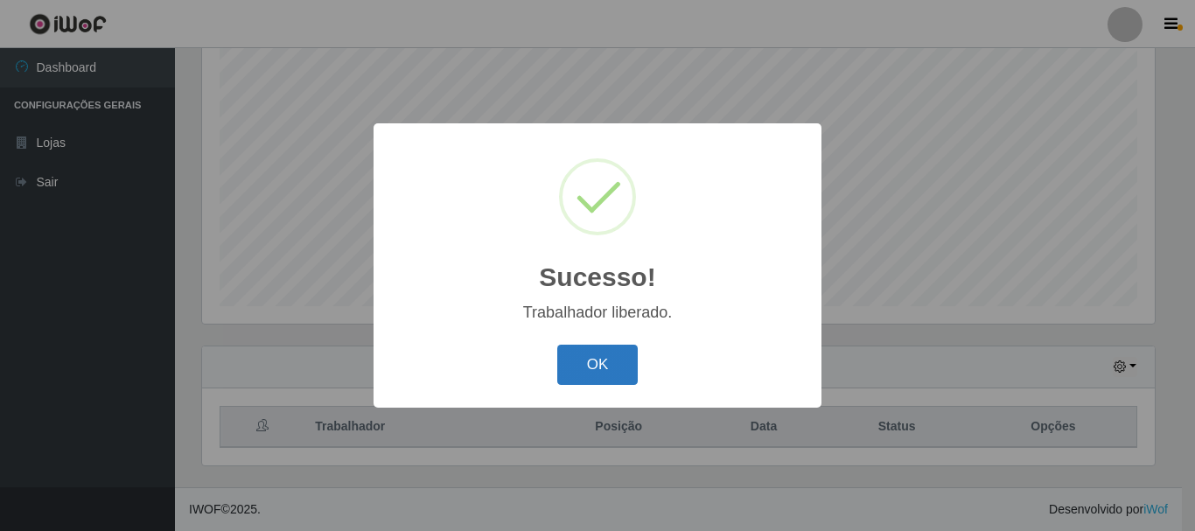
click at [590, 355] on button "OK" at bounding box center [597, 365] width 81 height 41
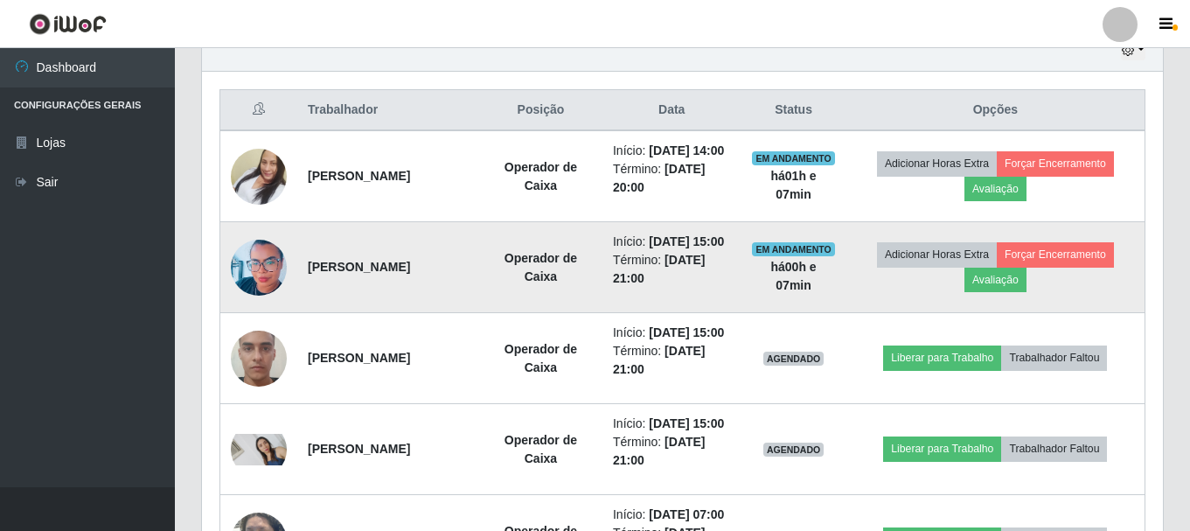
scroll to position [582, 0]
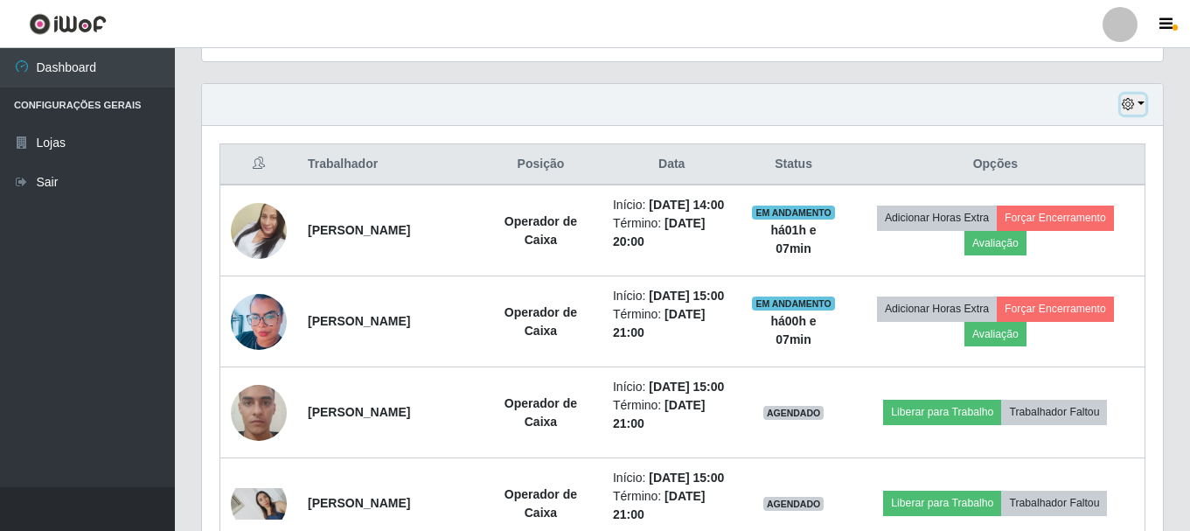
click at [1144, 106] on button "button" at bounding box center [1133, 104] width 24 height 20
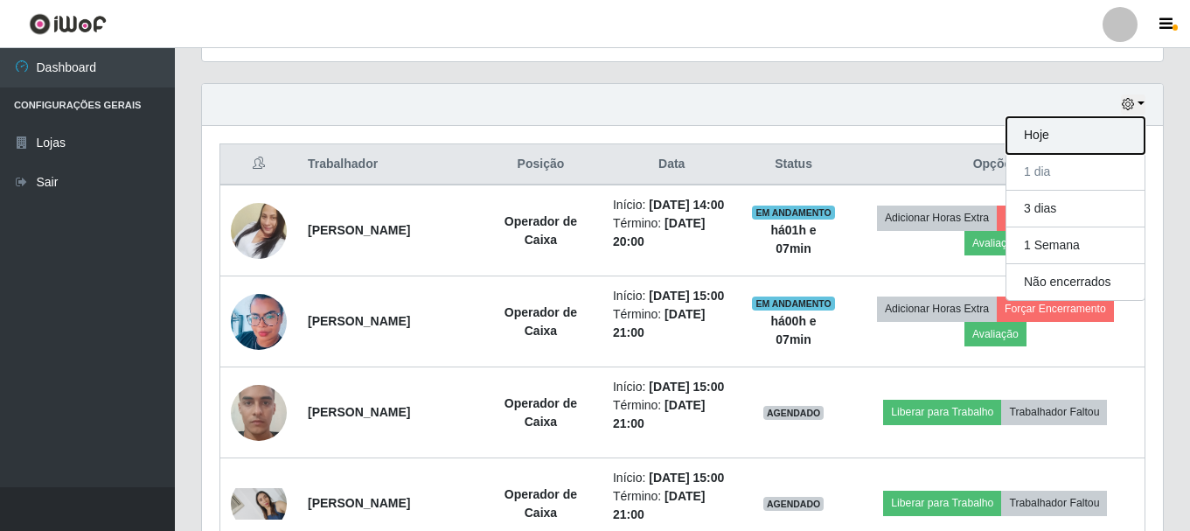
click at [1093, 138] on button "Hoje" at bounding box center [1076, 135] width 138 height 37
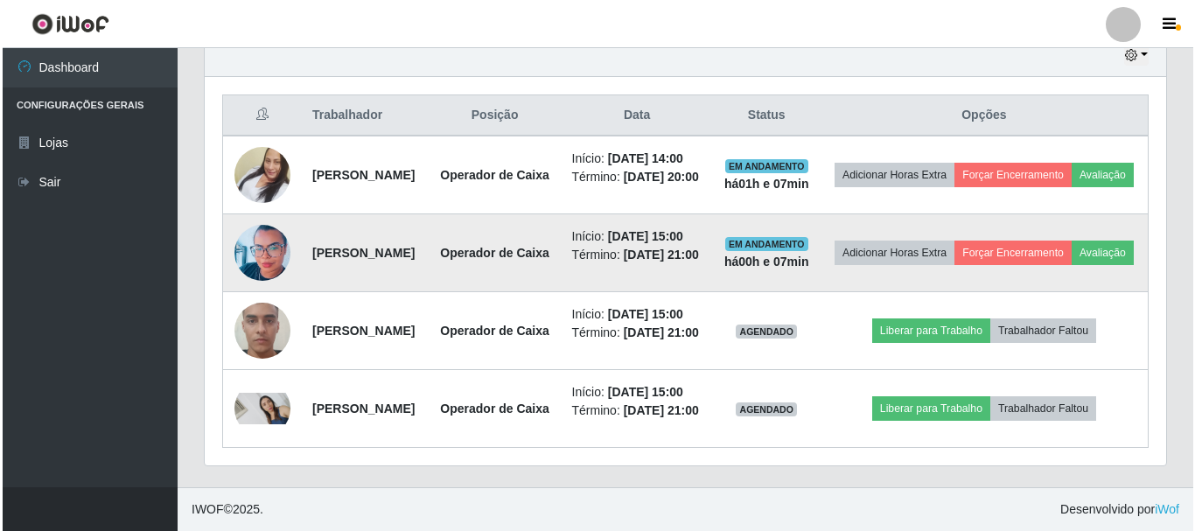
scroll to position [756, 0]
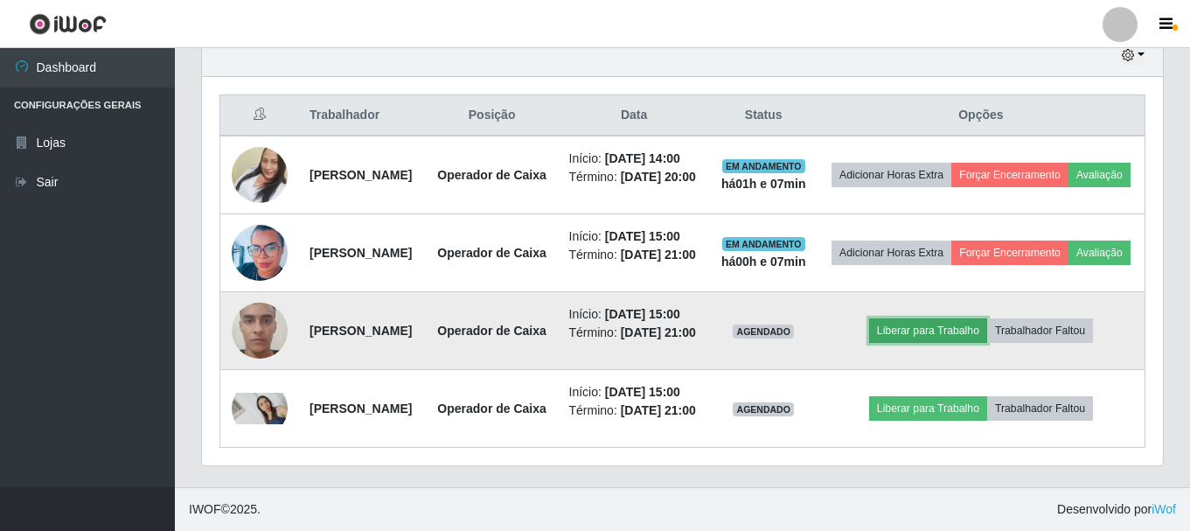
click at [928, 318] on button "Liberar para Trabalho" at bounding box center [928, 330] width 118 height 24
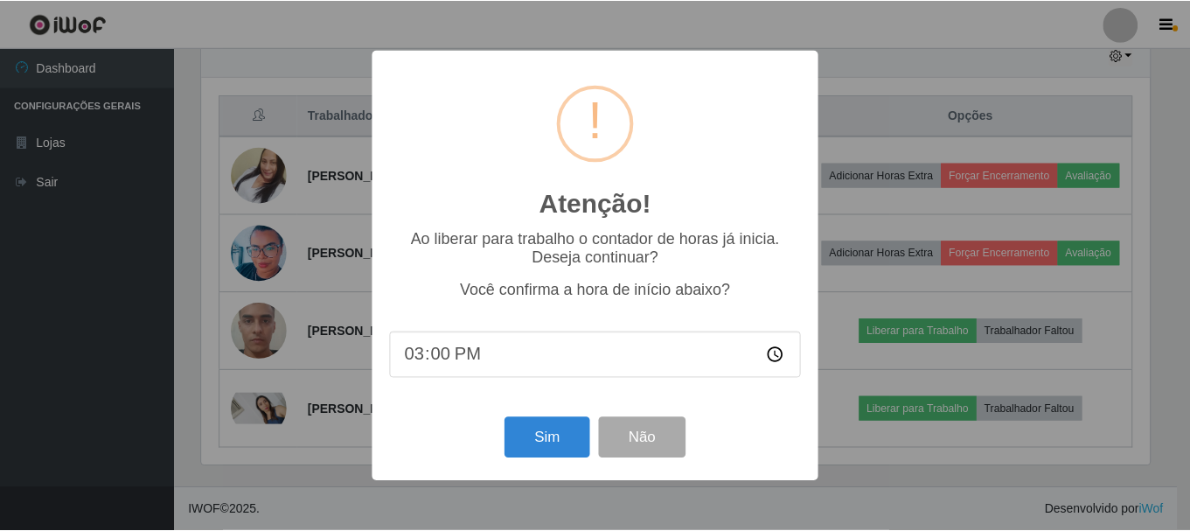
scroll to position [363, 952]
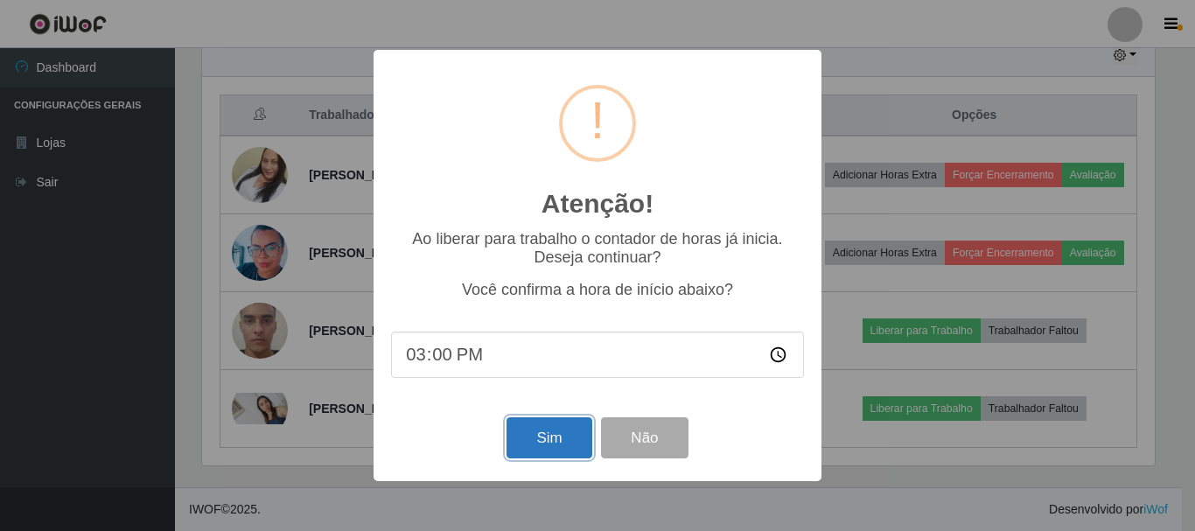
click at [531, 452] on button "Sim" at bounding box center [548, 437] width 85 height 41
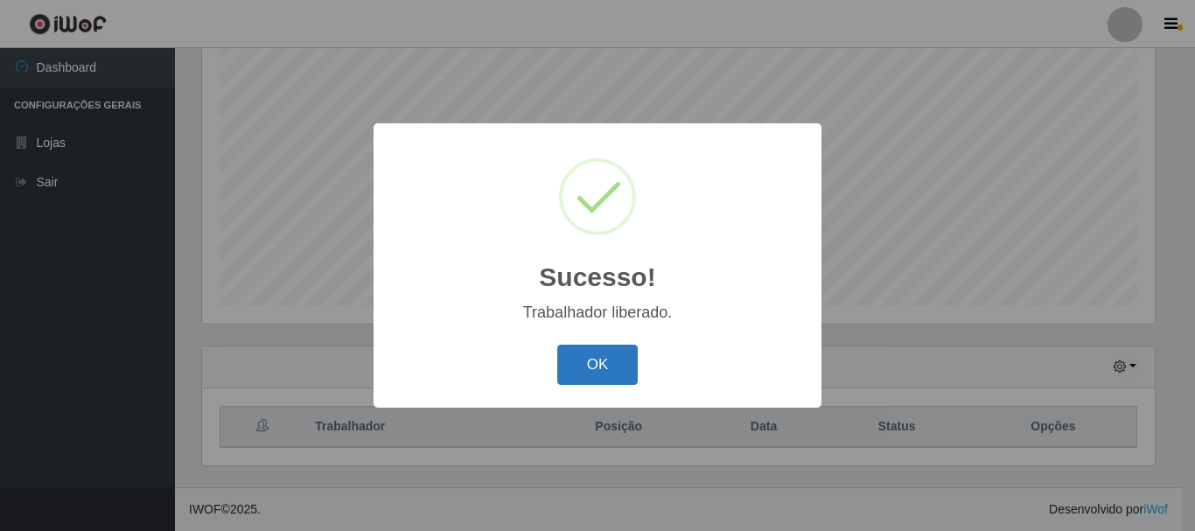
click at [595, 366] on button "OK" at bounding box center [597, 365] width 81 height 41
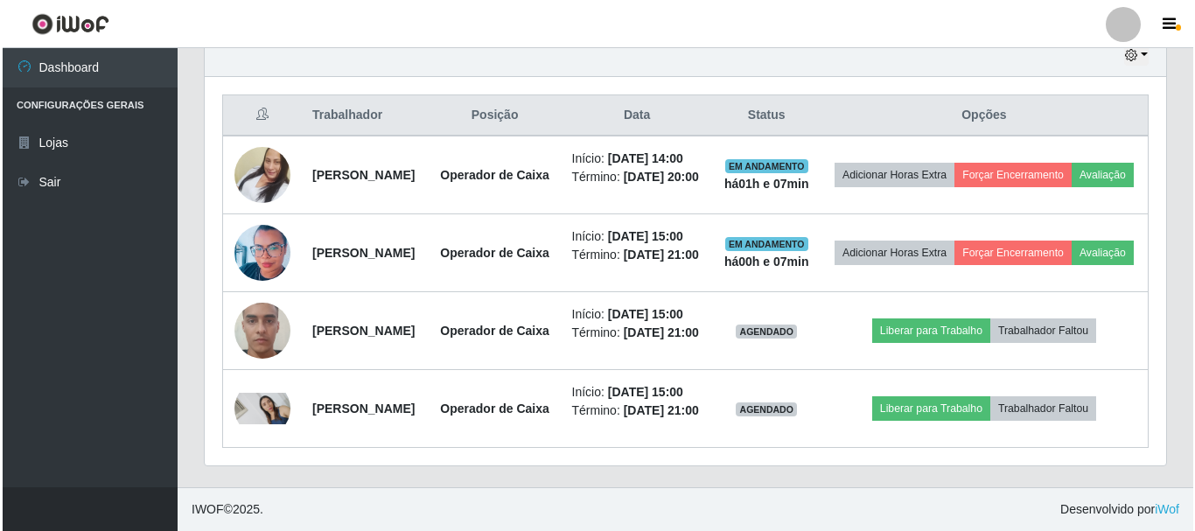
scroll to position [756, 0]
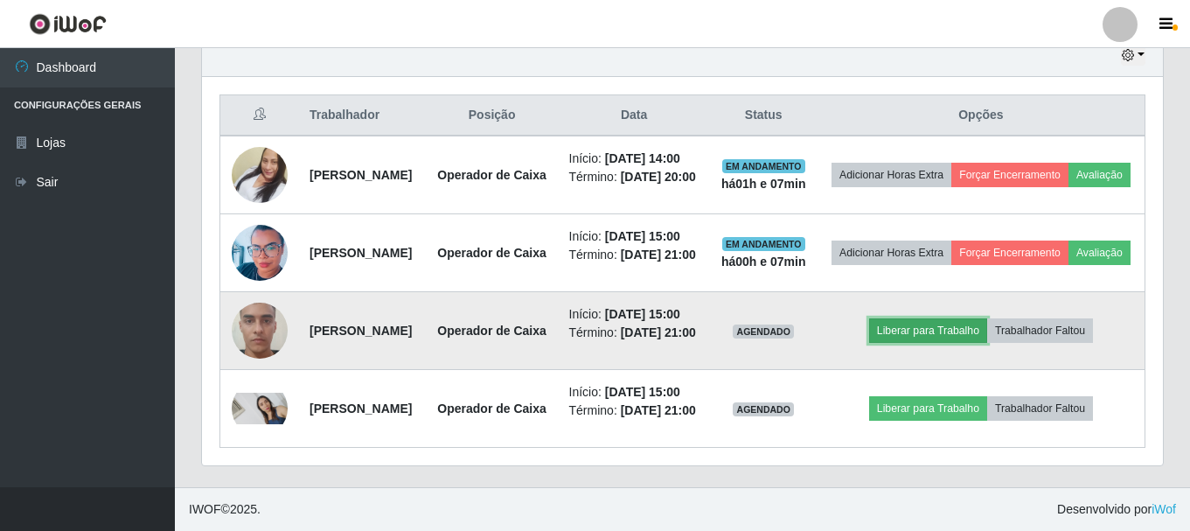
click at [918, 318] on button "Liberar para Trabalho" at bounding box center [928, 330] width 118 height 24
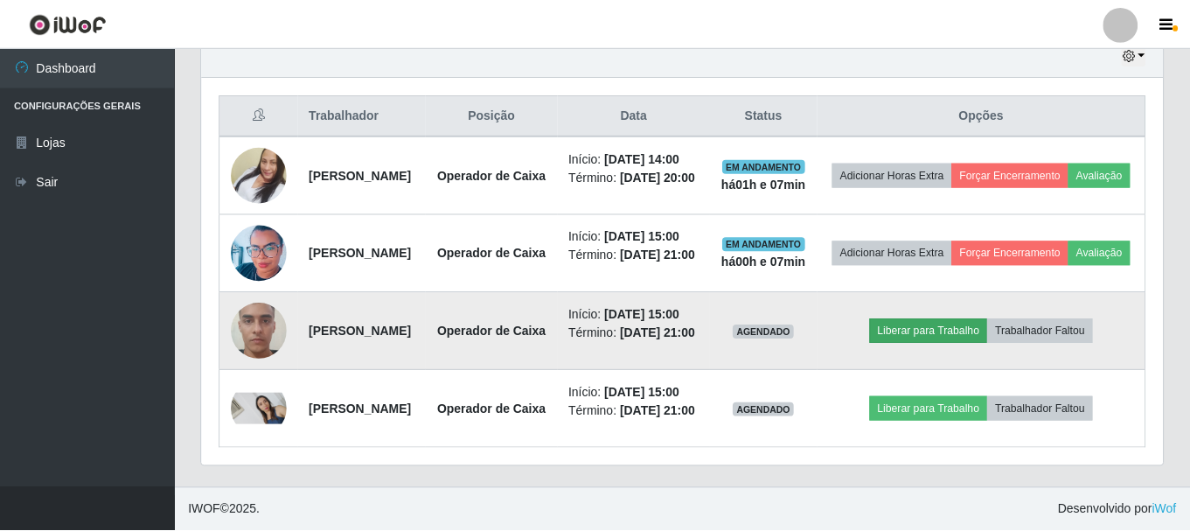
scroll to position [363, 952]
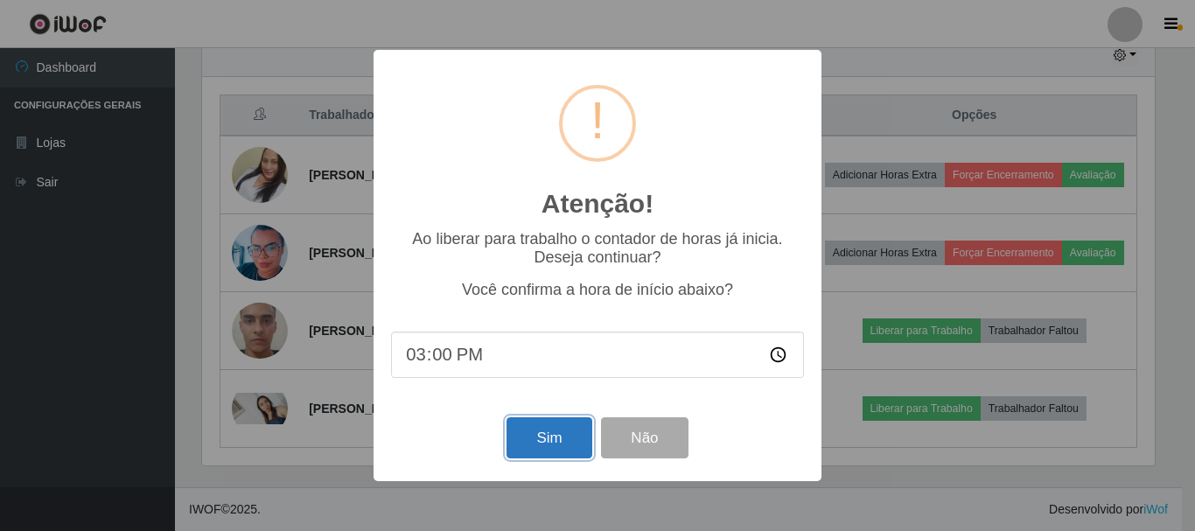
click at [526, 439] on button "Sim" at bounding box center [548, 437] width 85 height 41
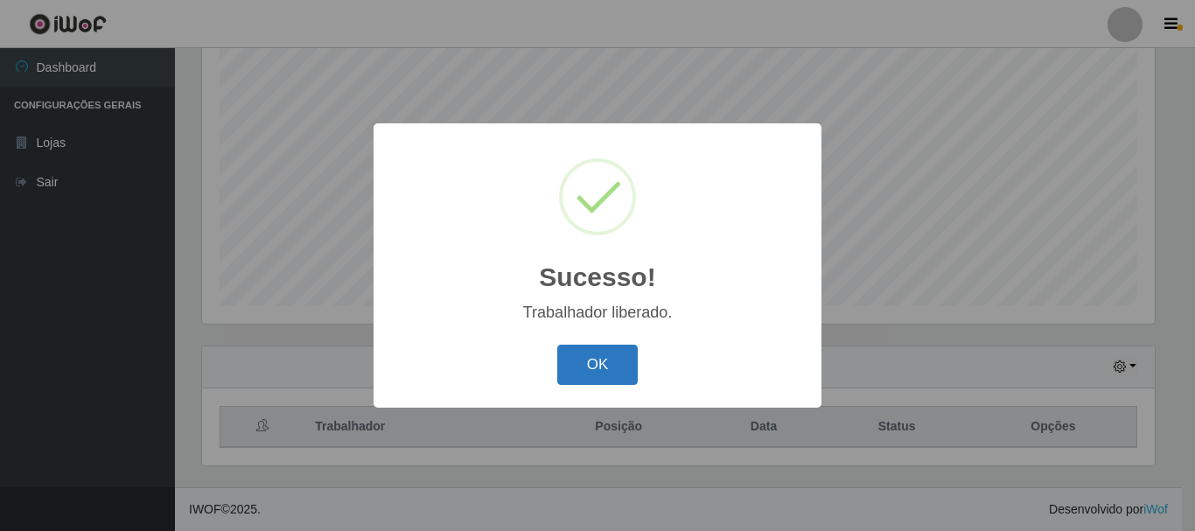
click at [601, 365] on button "OK" at bounding box center [597, 365] width 81 height 41
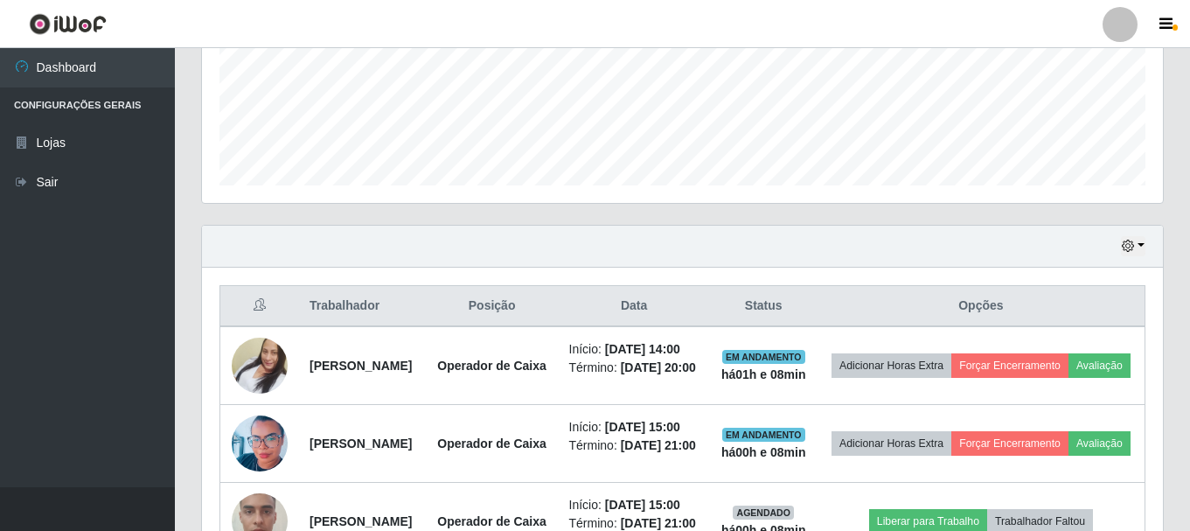
scroll to position [756, 0]
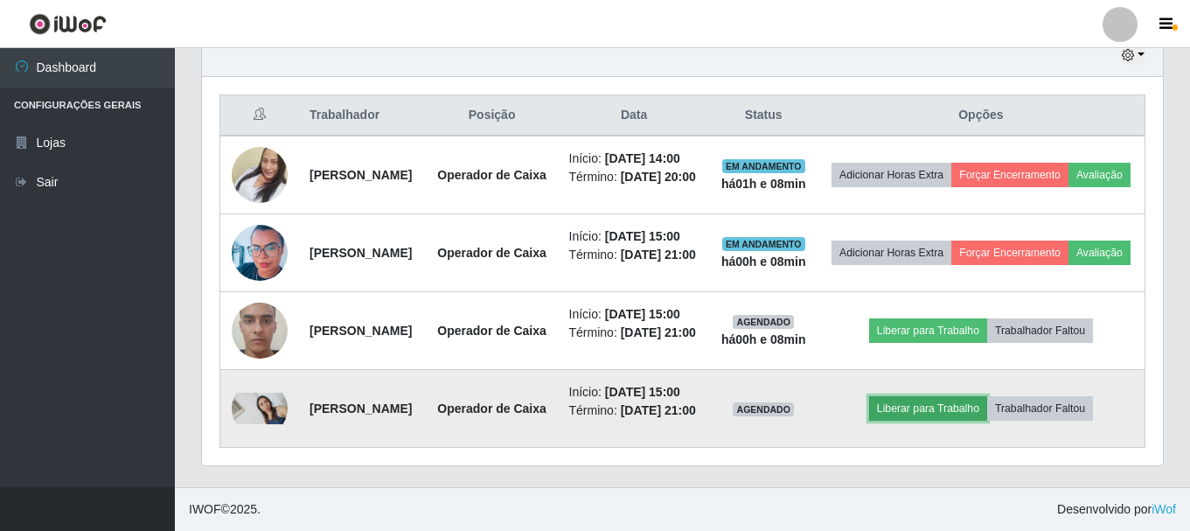
click at [943, 396] on button "Liberar para Trabalho" at bounding box center [928, 408] width 118 height 24
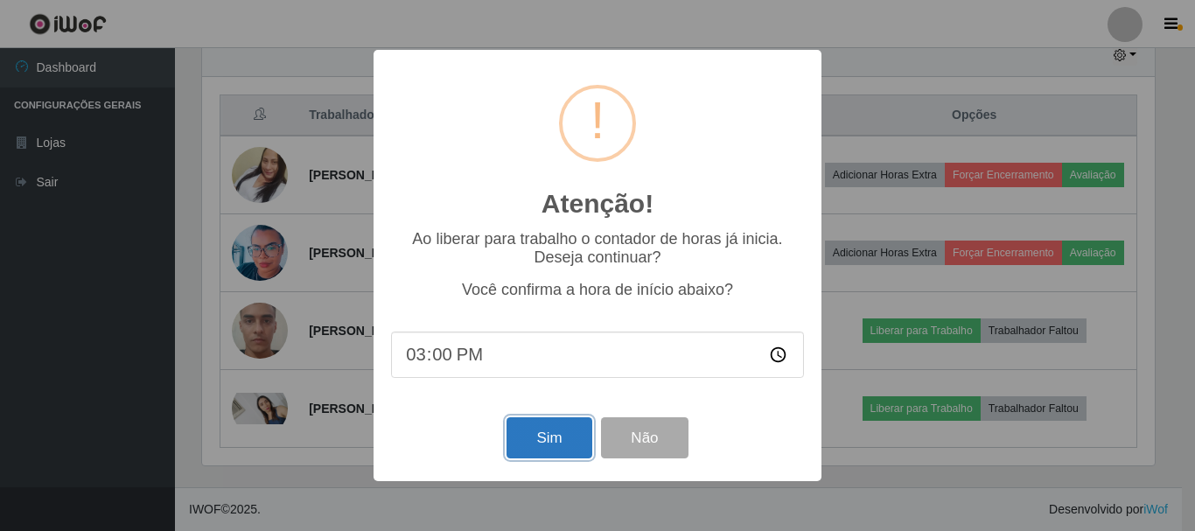
click at [536, 444] on button "Sim" at bounding box center [548, 437] width 85 height 41
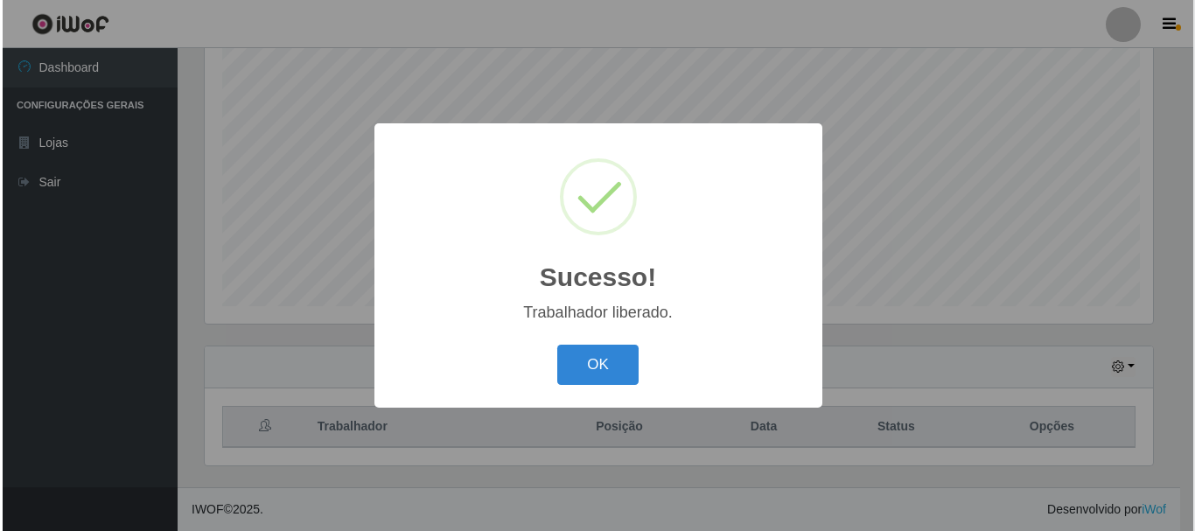
scroll to position [0, 0]
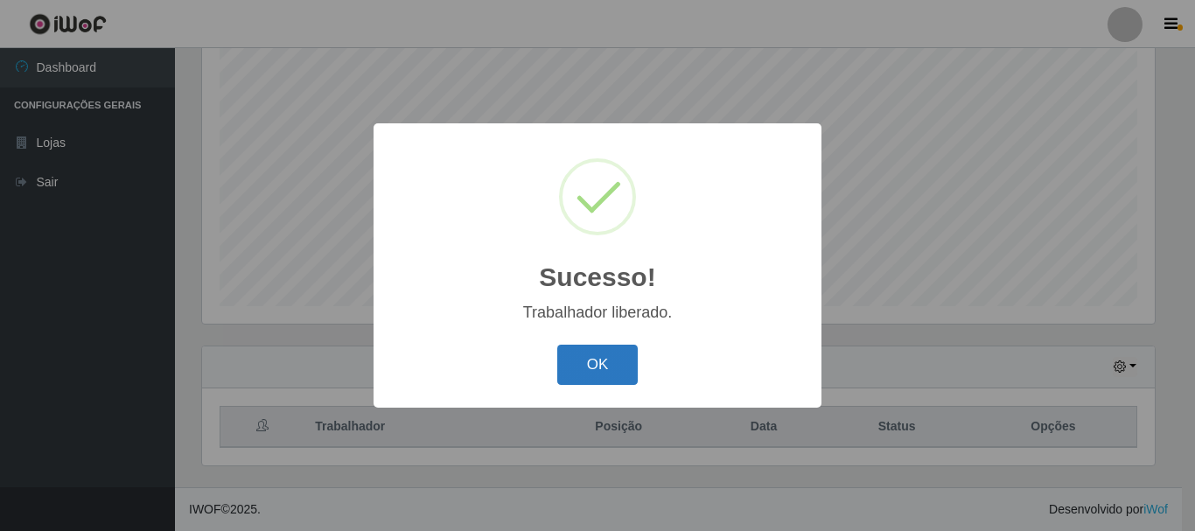
click at [583, 366] on button "OK" at bounding box center [597, 365] width 81 height 41
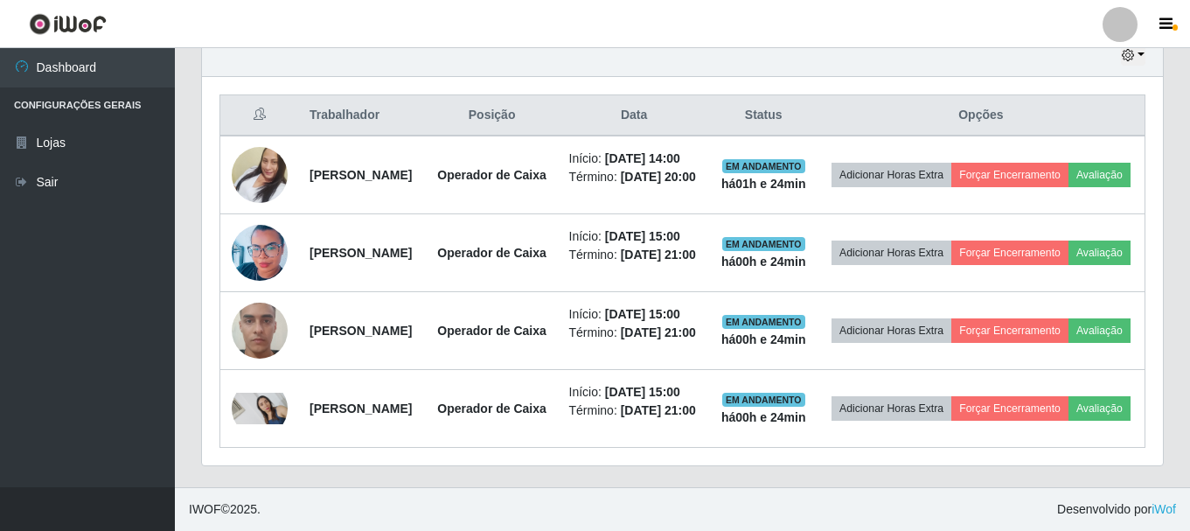
scroll to position [756, 0]
